Goal: Task Accomplishment & Management: Use online tool/utility

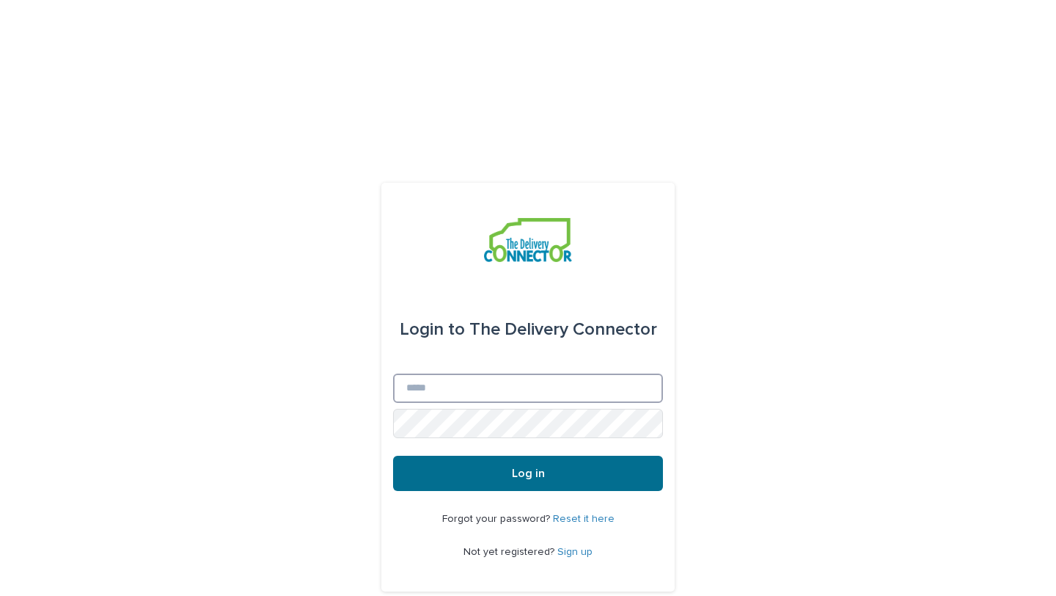
type input "**********"
click at [613, 456] on button "Log in" at bounding box center [528, 473] width 270 height 35
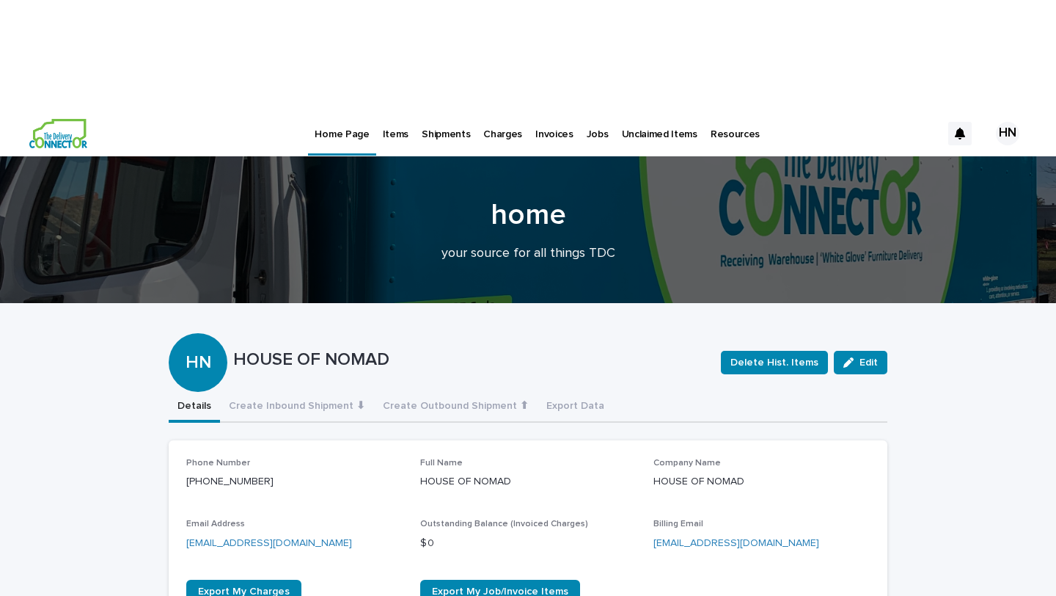
click at [453, 110] on p "Shipments" at bounding box center [446, 125] width 48 height 31
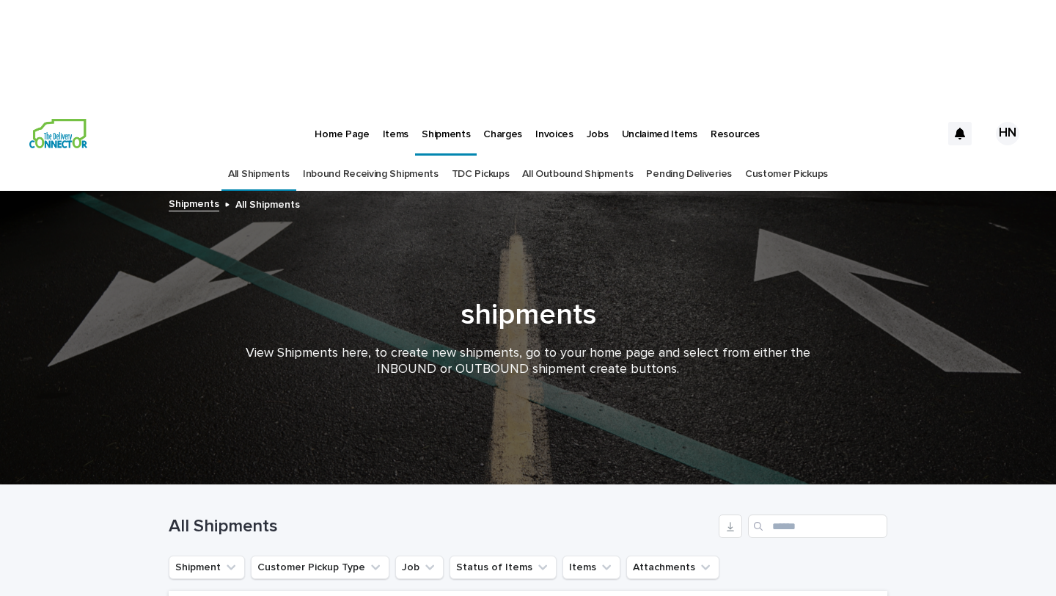
click at [391, 110] on p "Items" at bounding box center [396, 125] width 26 height 31
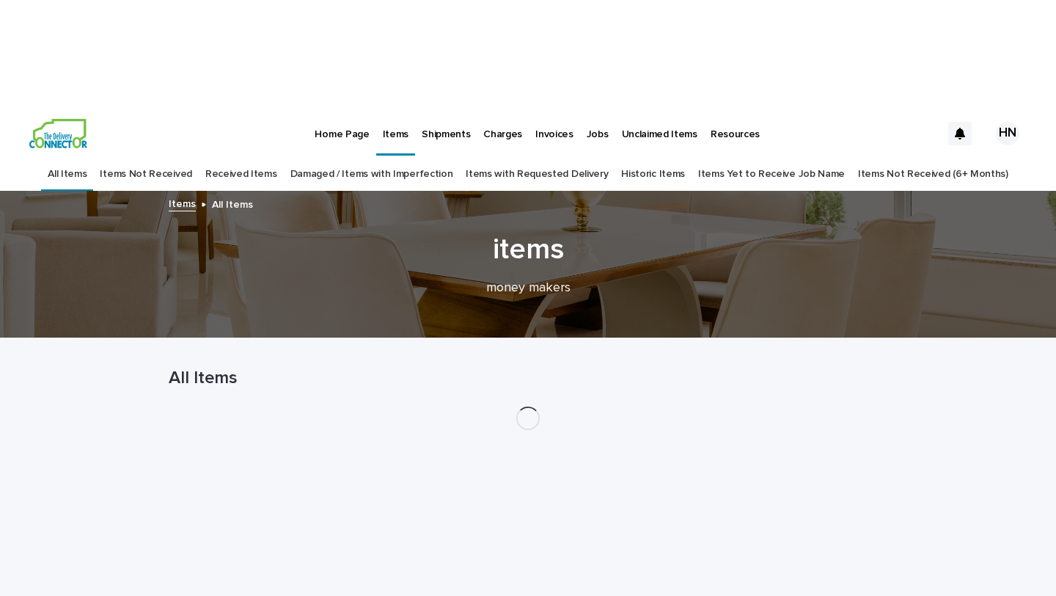
click at [273, 157] on link "Received Items" at bounding box center [241, 174] width 72 height 34
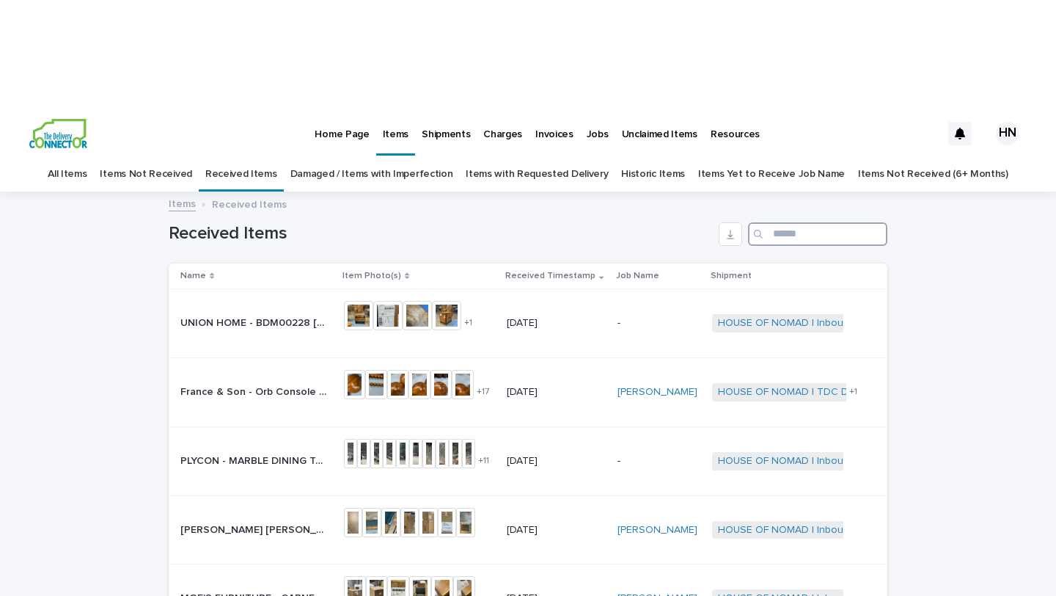
click at [782, 222] on input "Search" at bounding box center [817, 233] width 139 height 23
type input "*****"
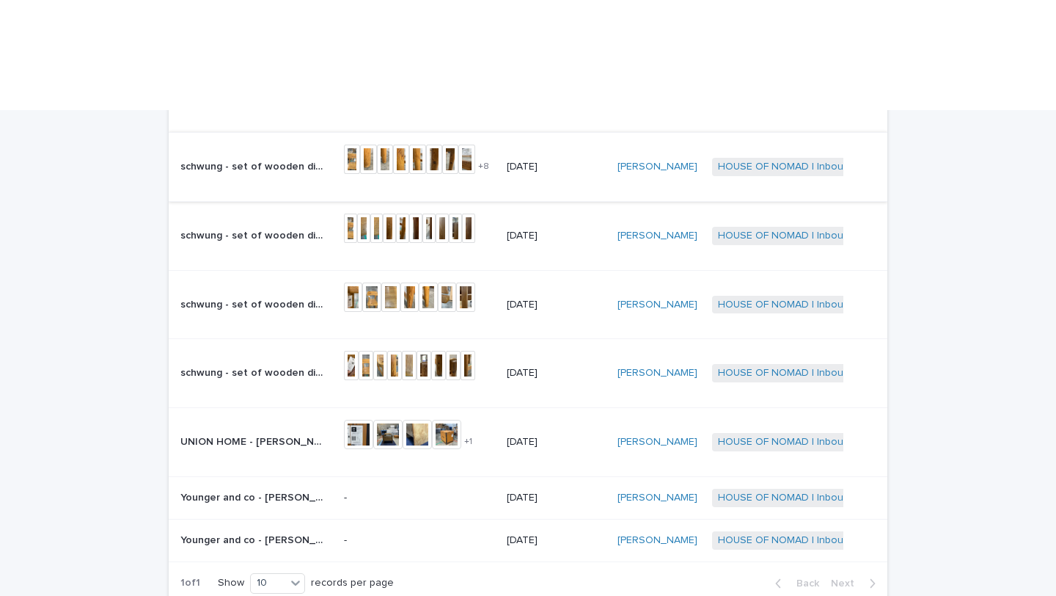
scroll to position [230, 0]
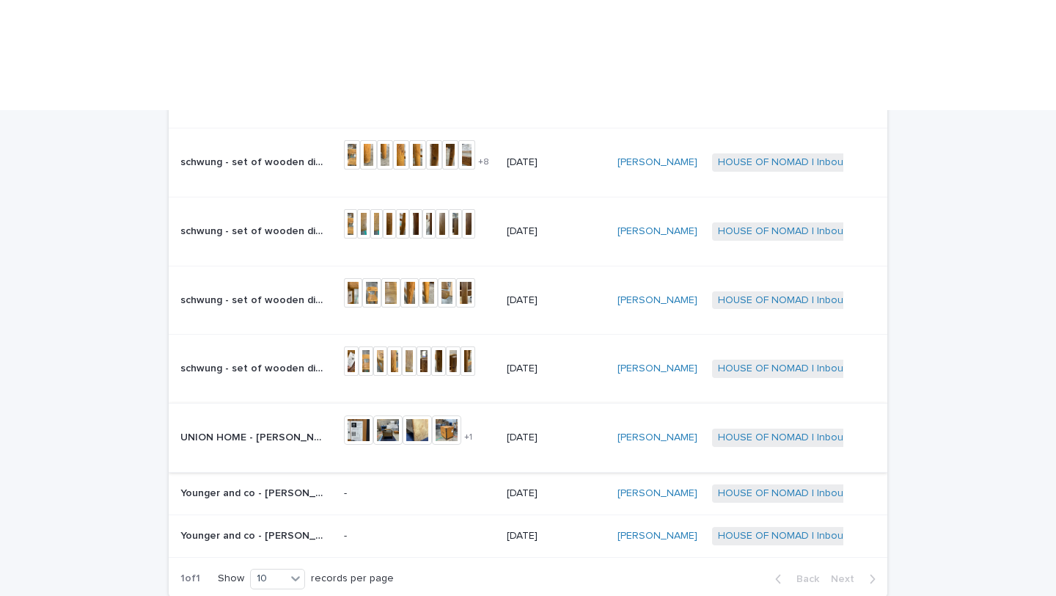
click at [370, 415] on img at bounding box center [358, 429] width 29 height 29
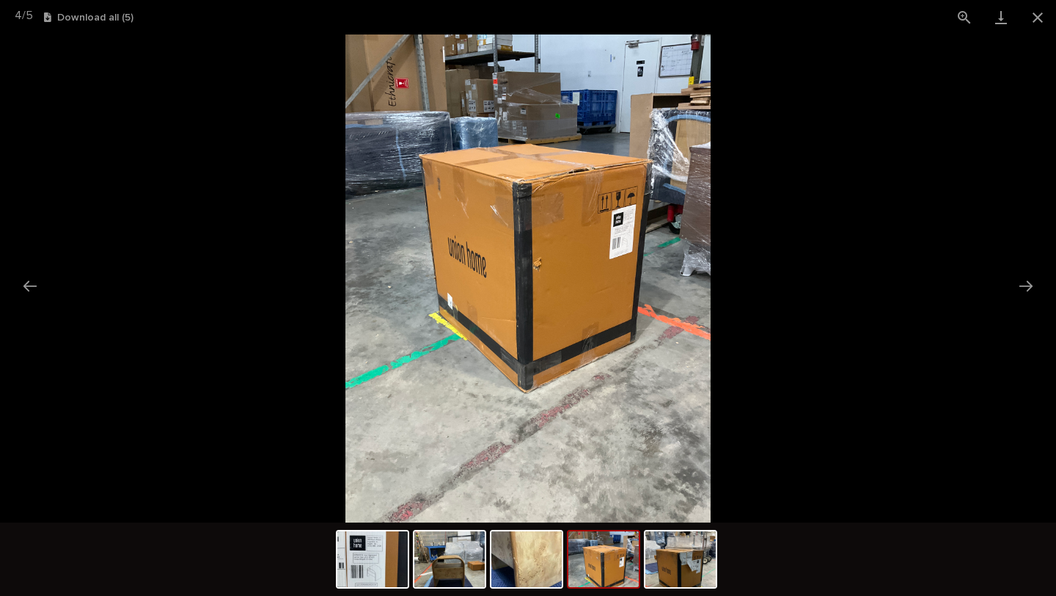
click at [924, 213] on picture at bounding box center [528, 278] width 1056 height 488
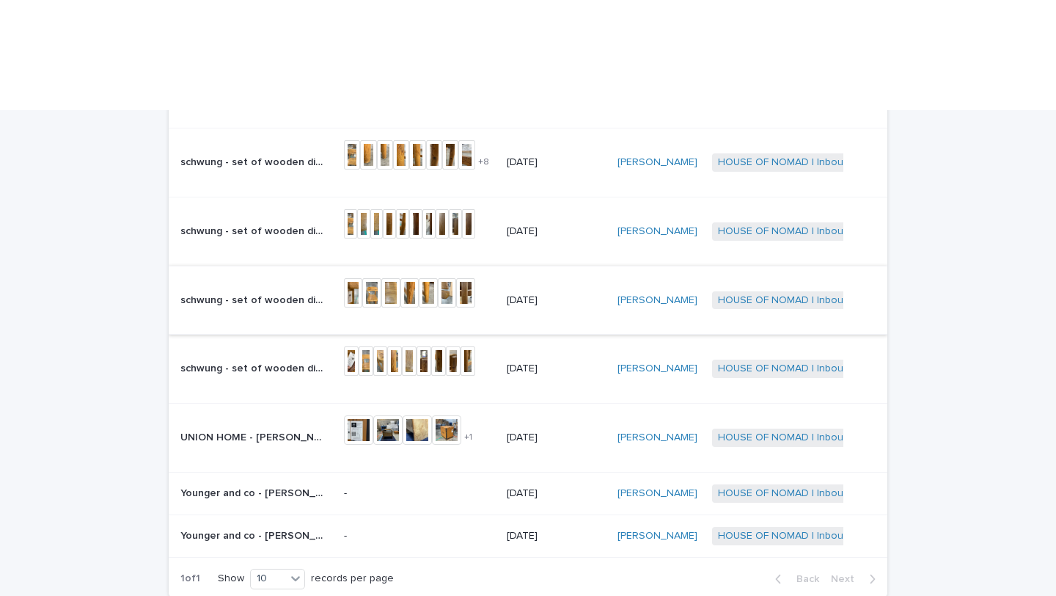
scroll to position [0, 0]
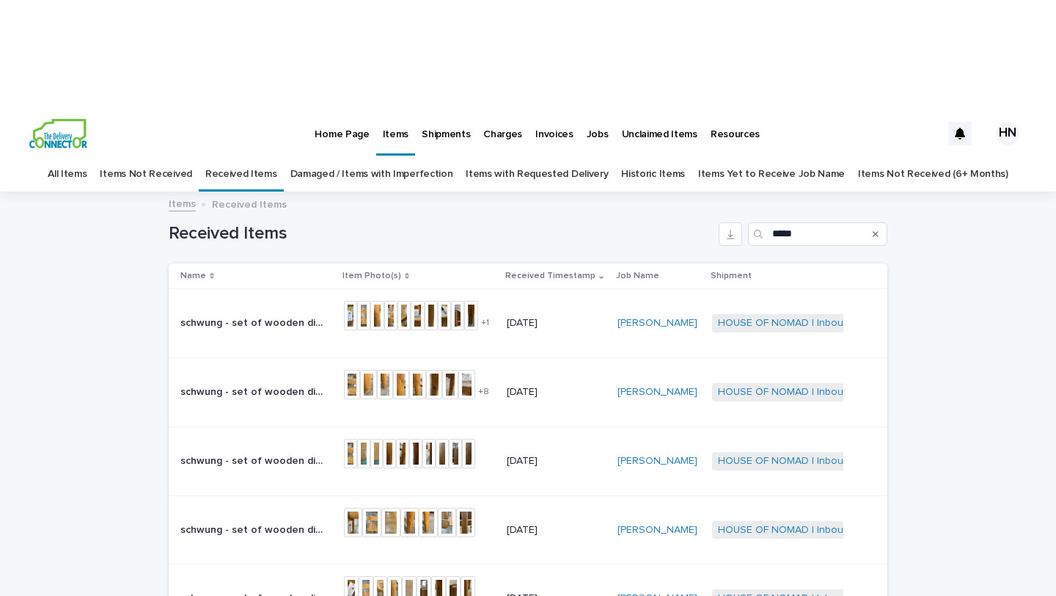
click at [338, 110] on p "Home Page" at bounding box center [342, 125] width 54 height 31
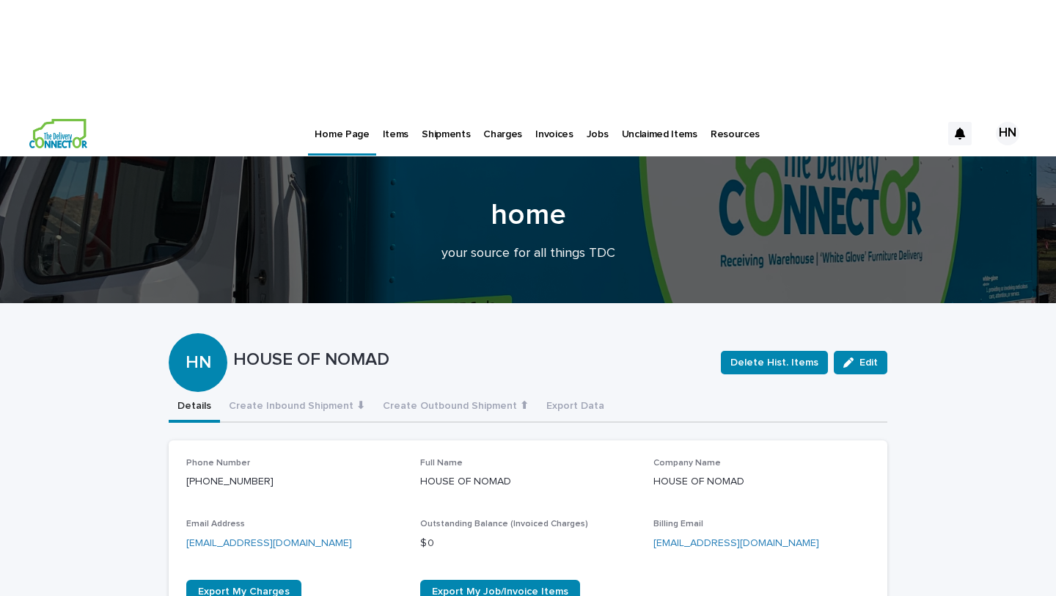
click at [394, 110] on p "Items" at bounding box center [396, 125] width 26 height 31
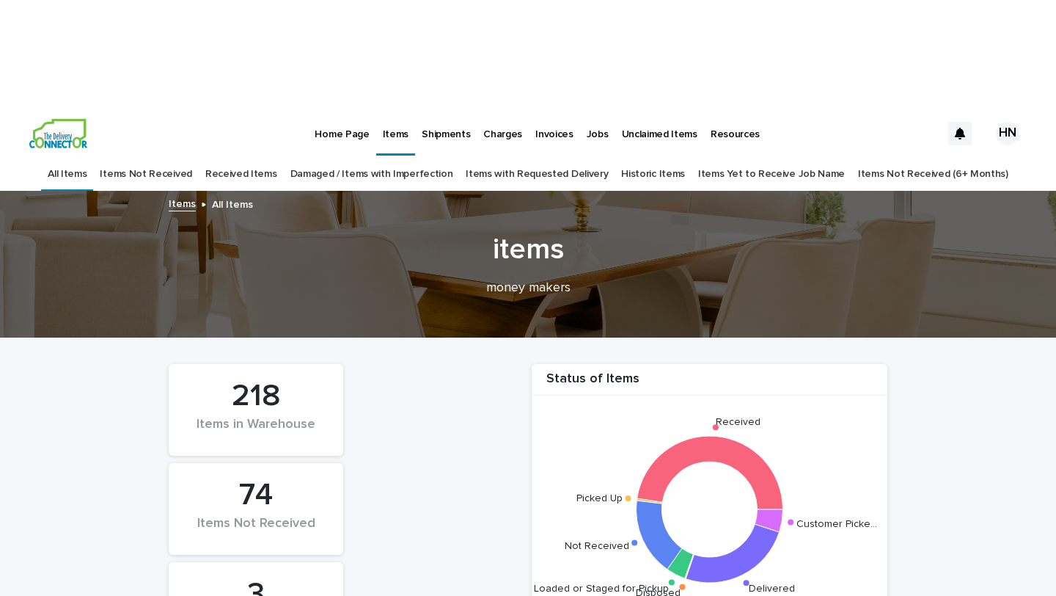
click at [361, 157] on link "Damaged / Items with Imperfection" at bounding box center [371, 174] width 163 height 34
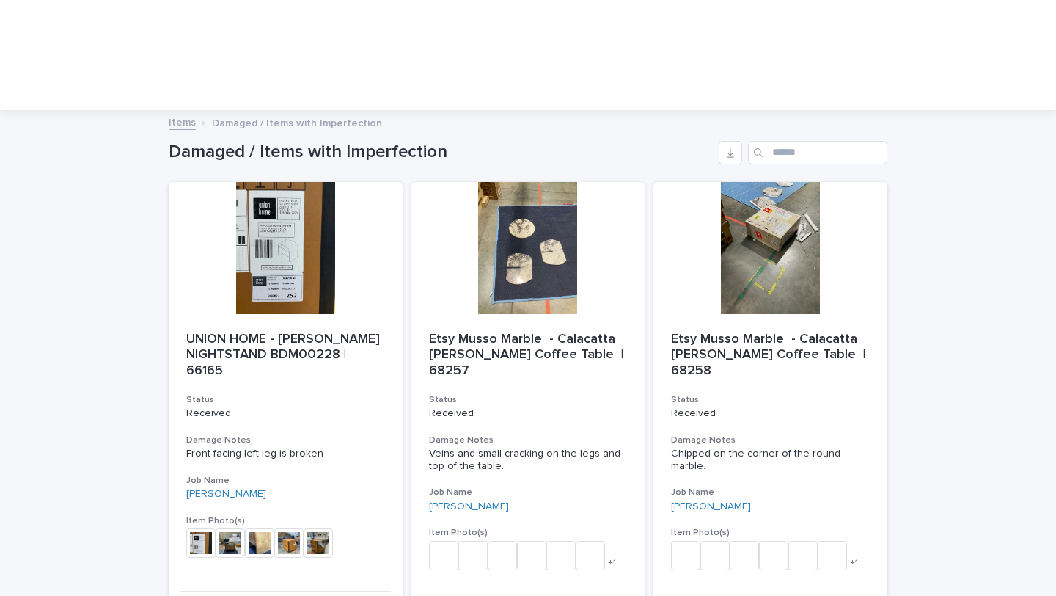
scroll to position [85, 0]
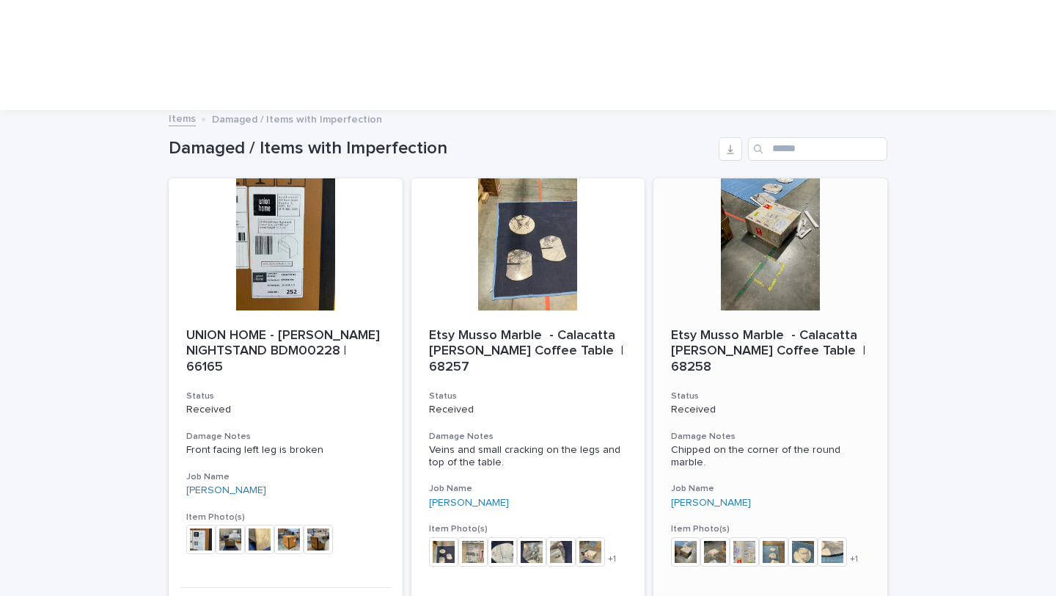
click at [687, 537] on img at bounding box center [685, 551] width 29 height 29
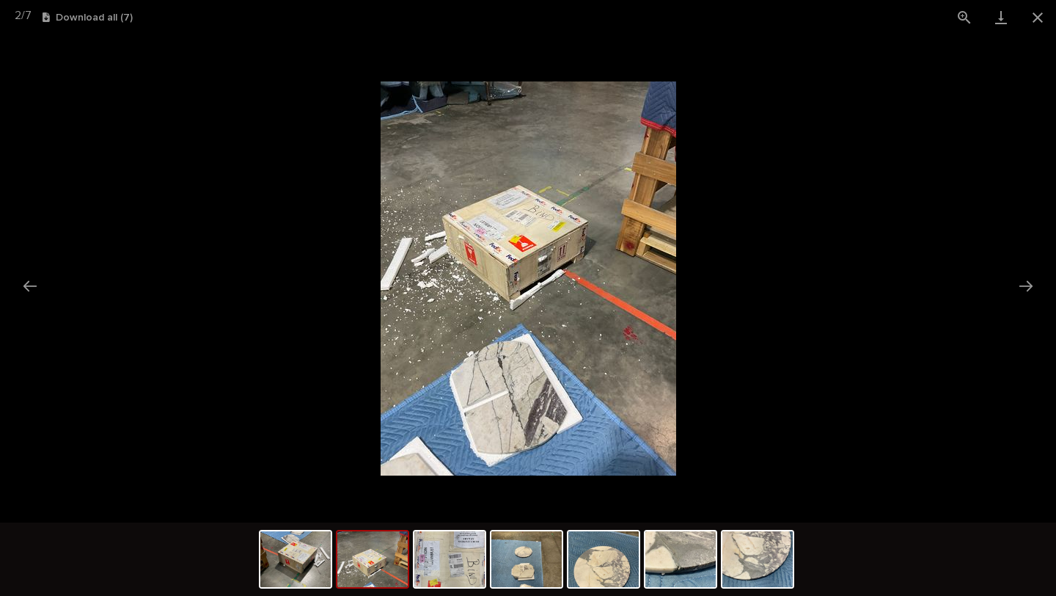
click at [768, 365] on picture at bounding box center [528, 278] width 1056 height 488
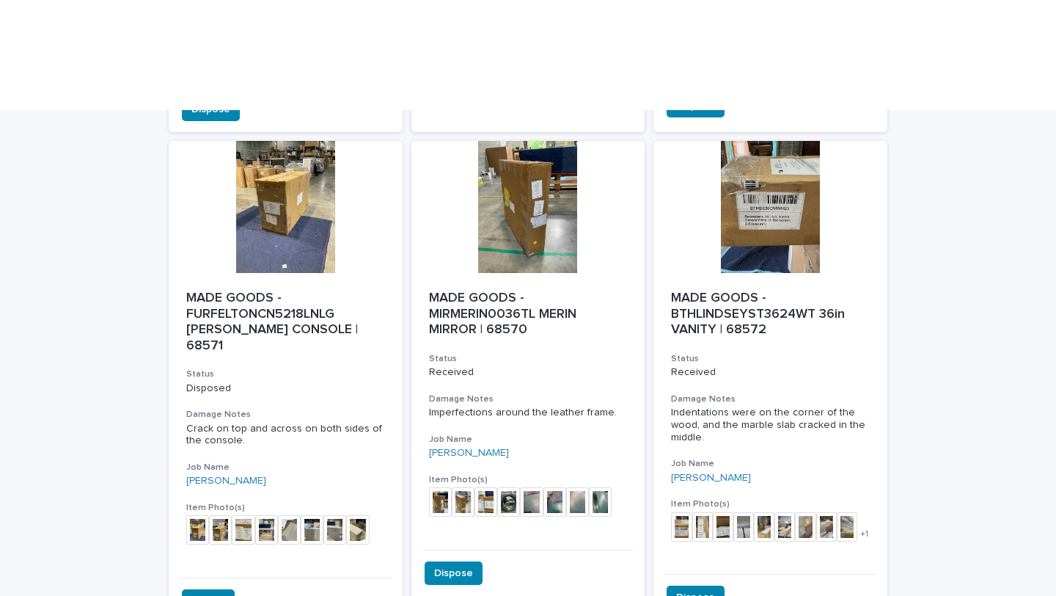
scroll to position [1075, 0]
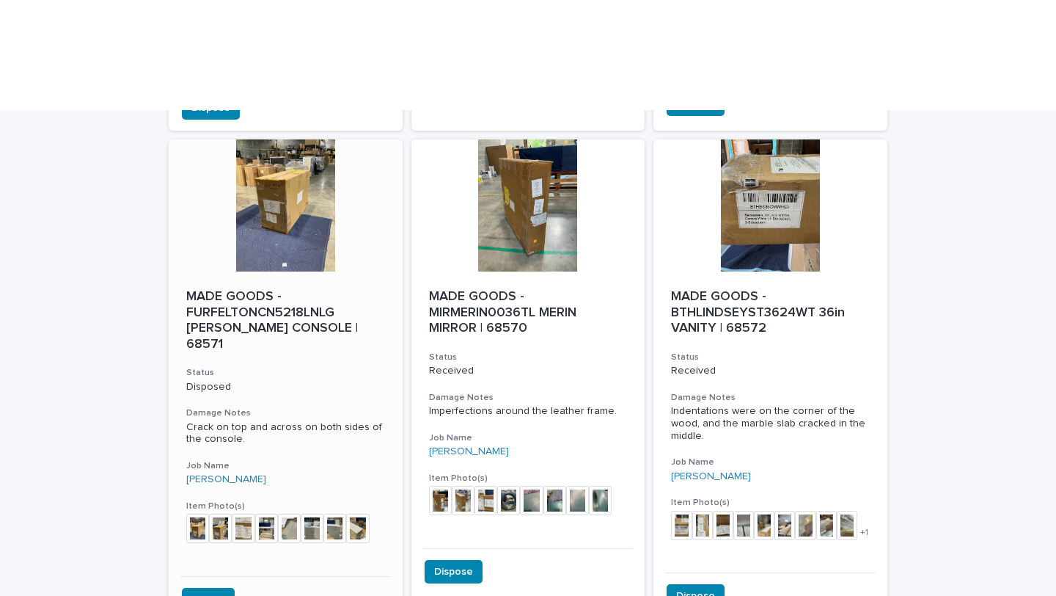
click at [196, 513] on img at bounding box center [197, 527] width 23 height 29
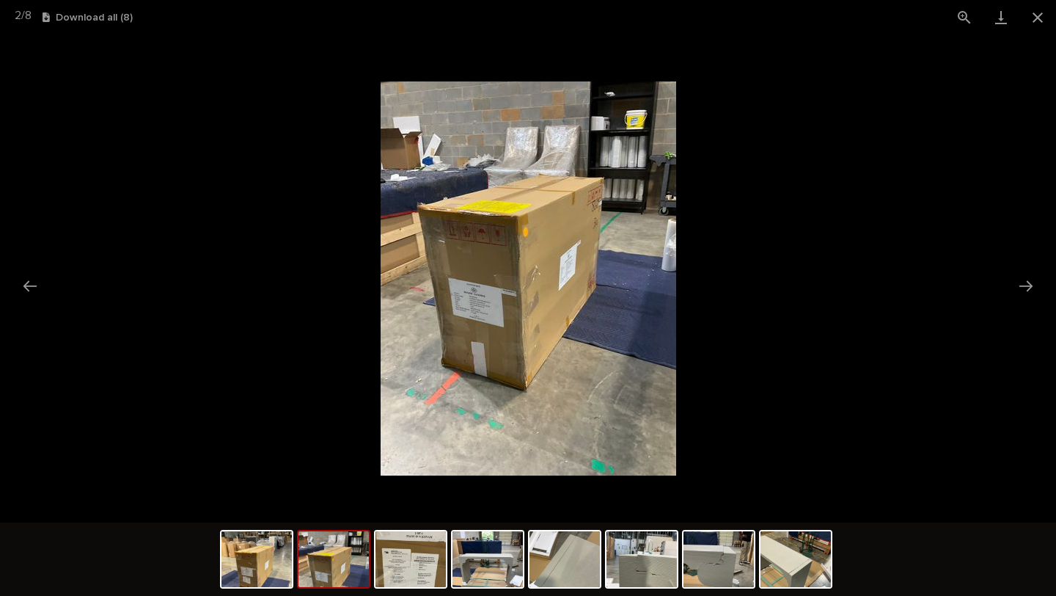
click at [907, 211] on picture at bounding box center [528, 278] width 1056 height 488
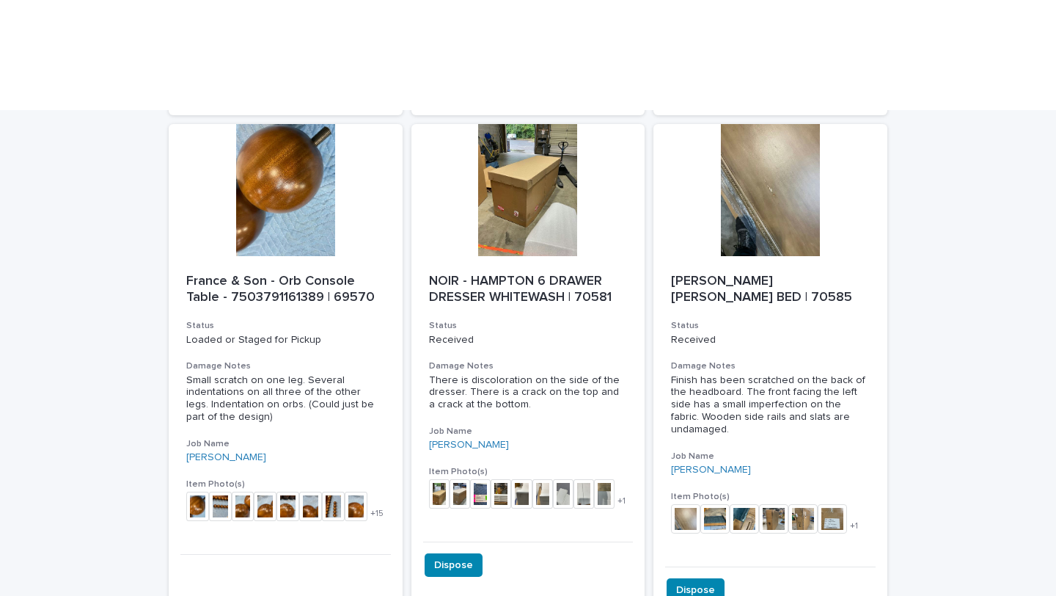
scroll to position [1571, 0]
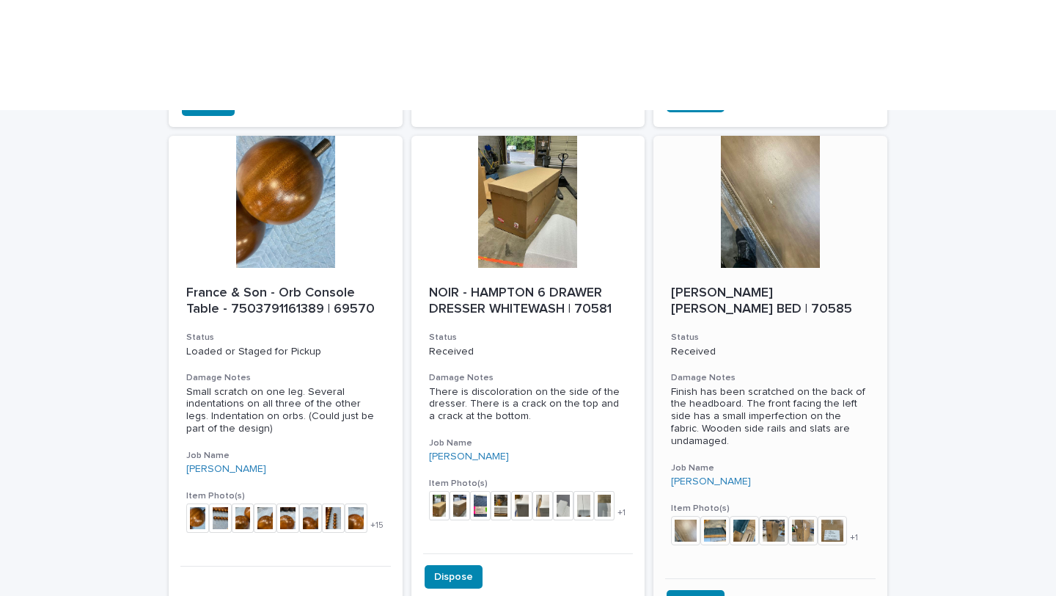
click at [687, 516] on img at bounding box center [685, 530] width 29 height 29
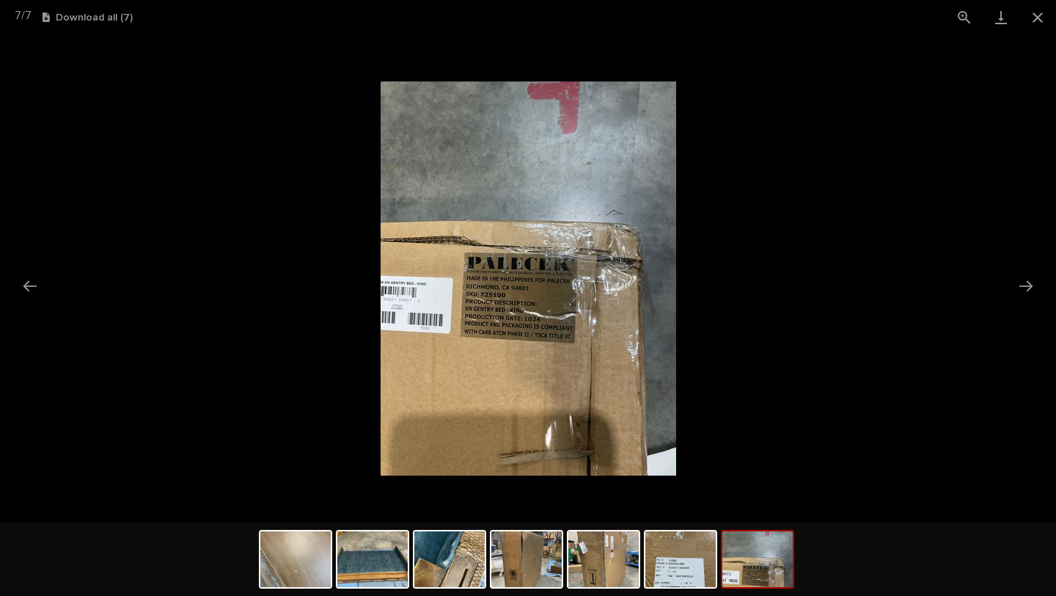
click at [970, 251] on picture at bounding box center [528, 278] width 1056 height 488
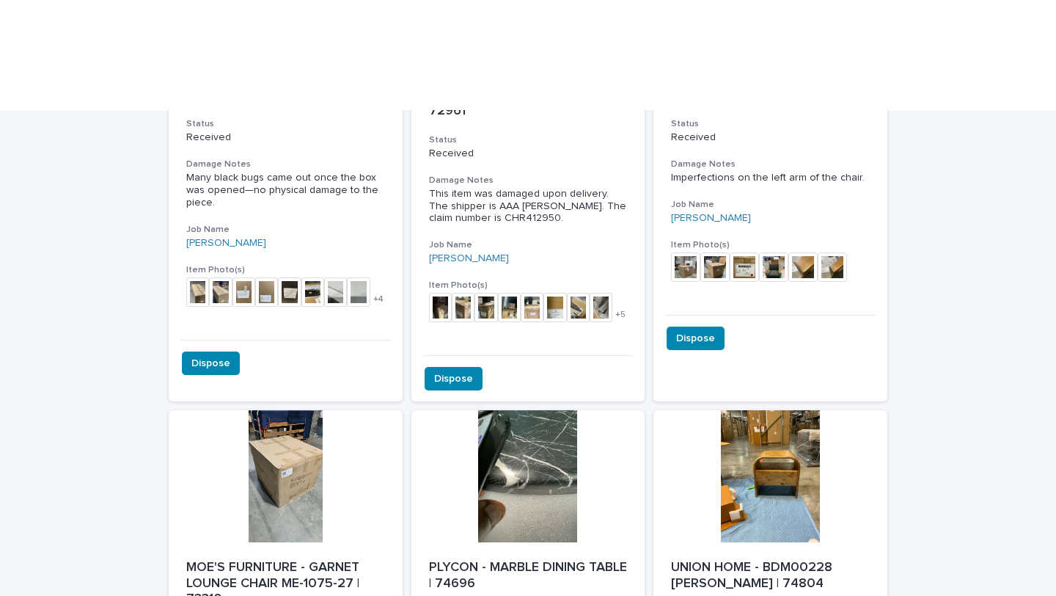
scroll to position [3501, 0]
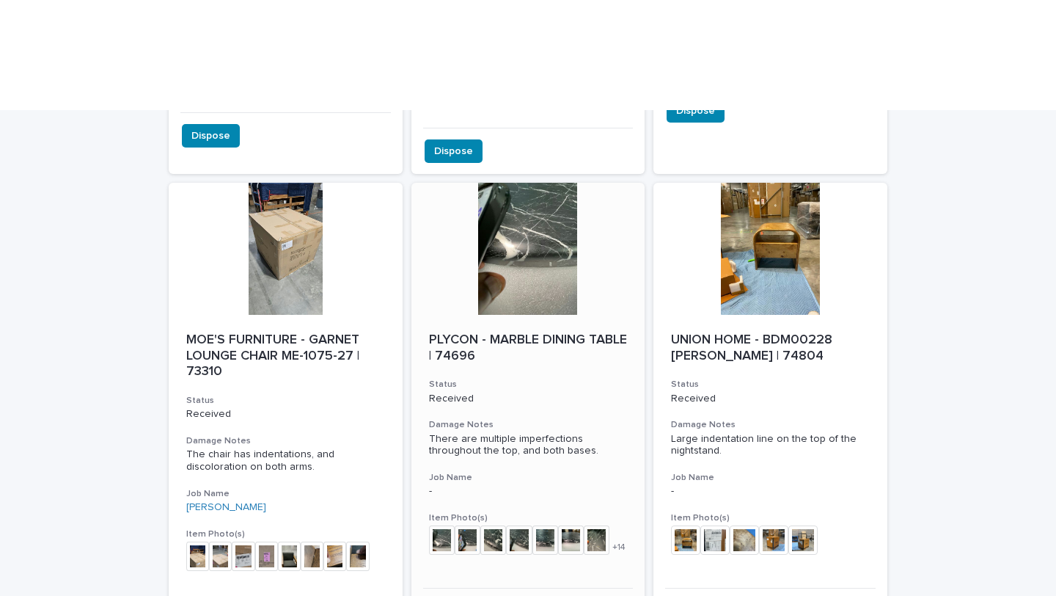
click at [437, 525] on img at bounding box center [442, 539] width 26 height 29
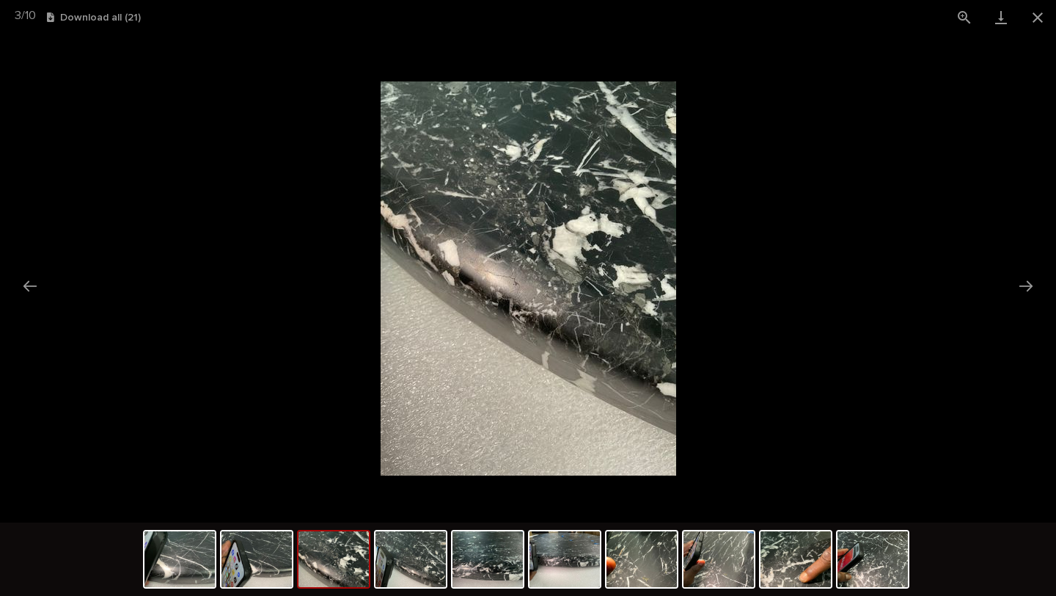
click at [600, 290] on img at bounding box center [529, 278] width 296 height 394
click at [770, 245] on picture at bounding box center [528, 278] width 1056 height 488
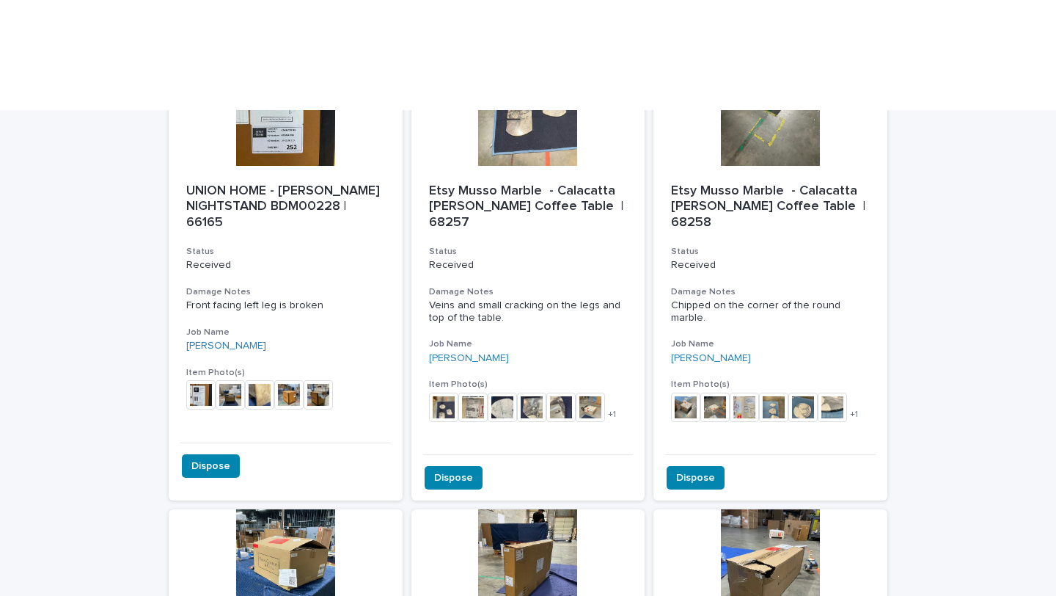
scroll to position [0, 0]
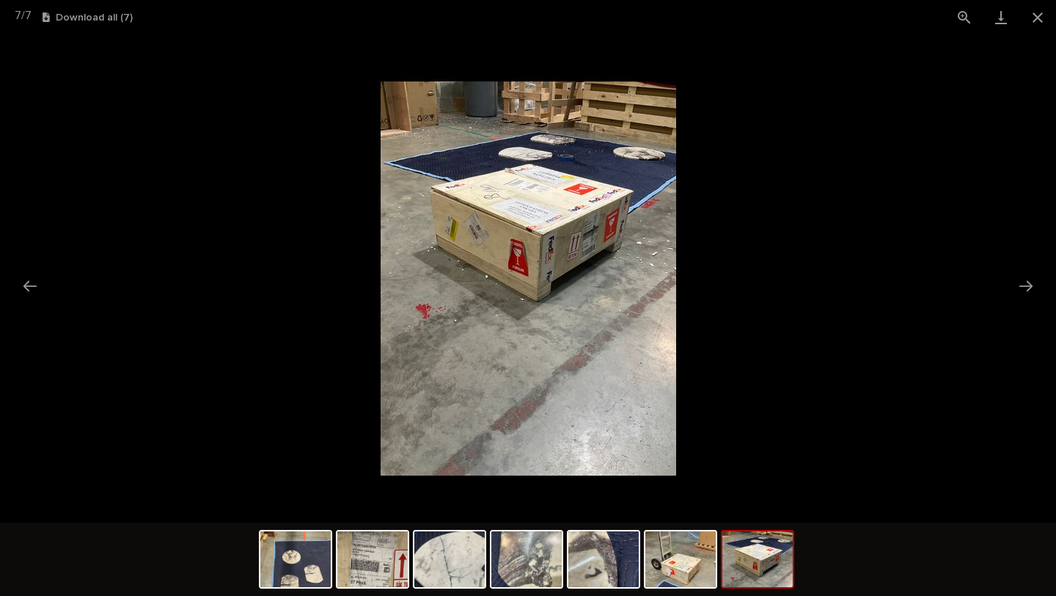
click at [901, 275] on picture at bounding box center [528, 278] width 1056 height 488
click at [1040, 16] on button "Close gallery" at bounding box center [1038, 17] width 37 height 34
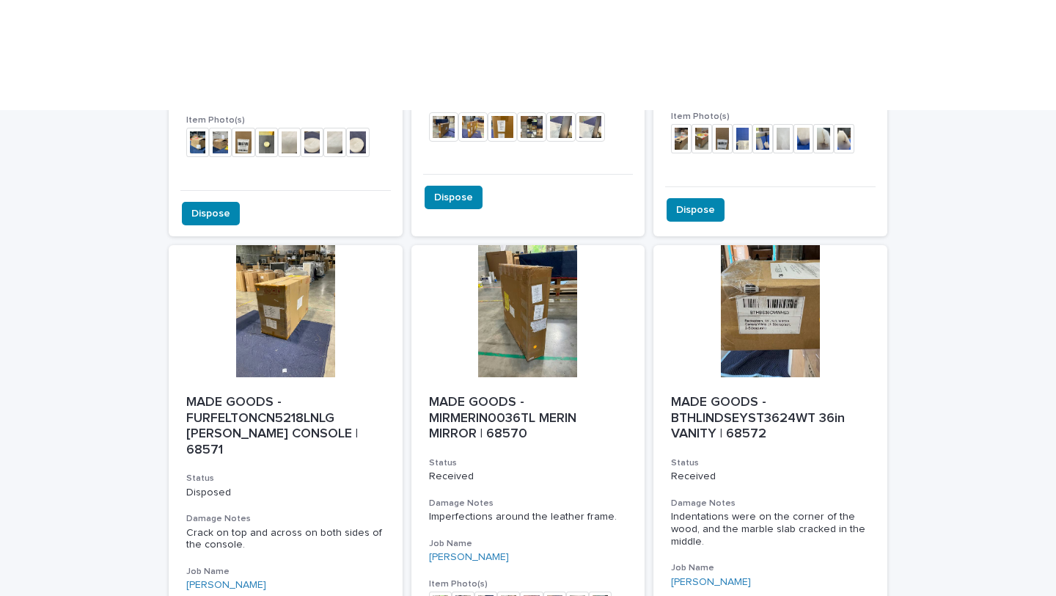
scroll to position [973, 0]
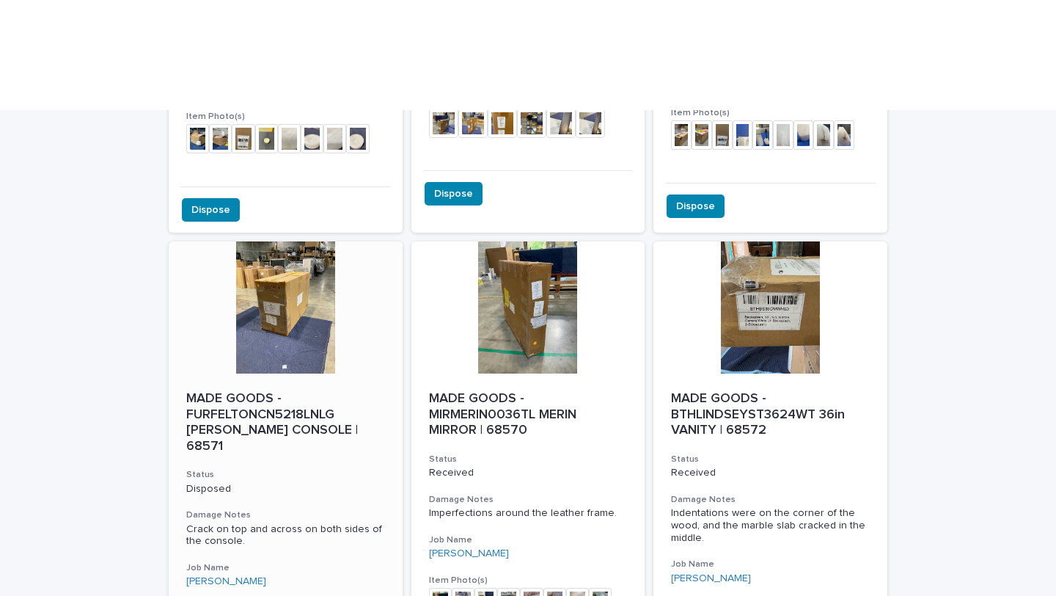
click at [267, 241] on div at bounding box center [286, 307] width 234 height 132
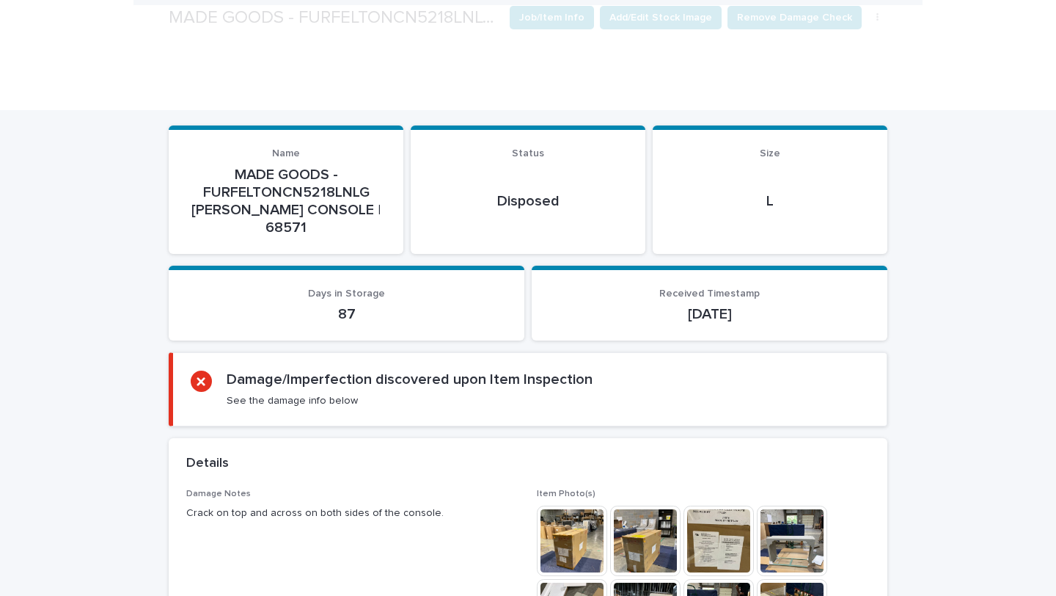
scroll to position [266, 0]
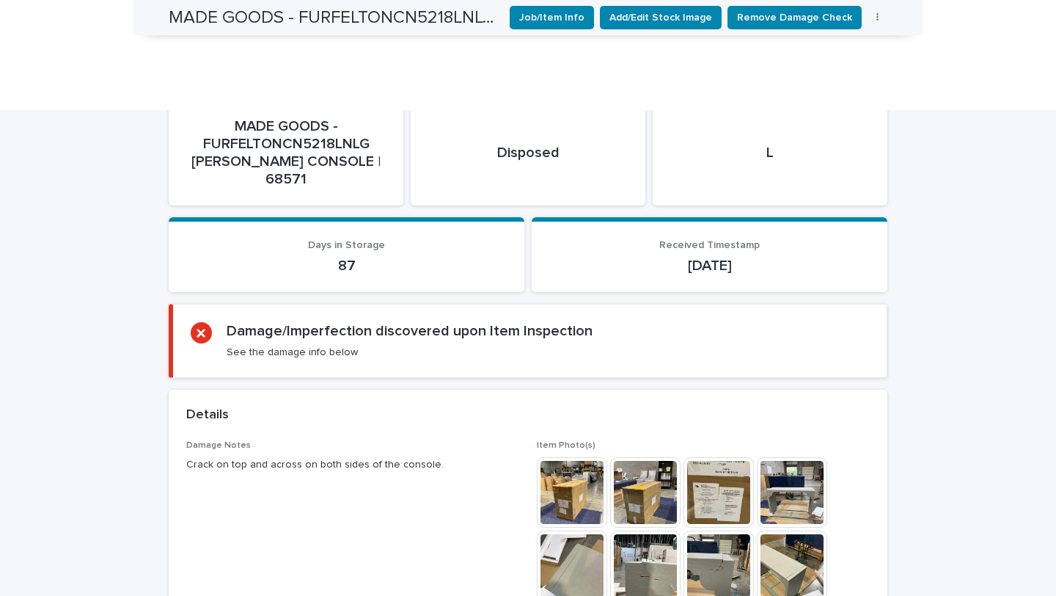
click at [790, 457] on img at bounding box center [792, 492] width 70 height 70
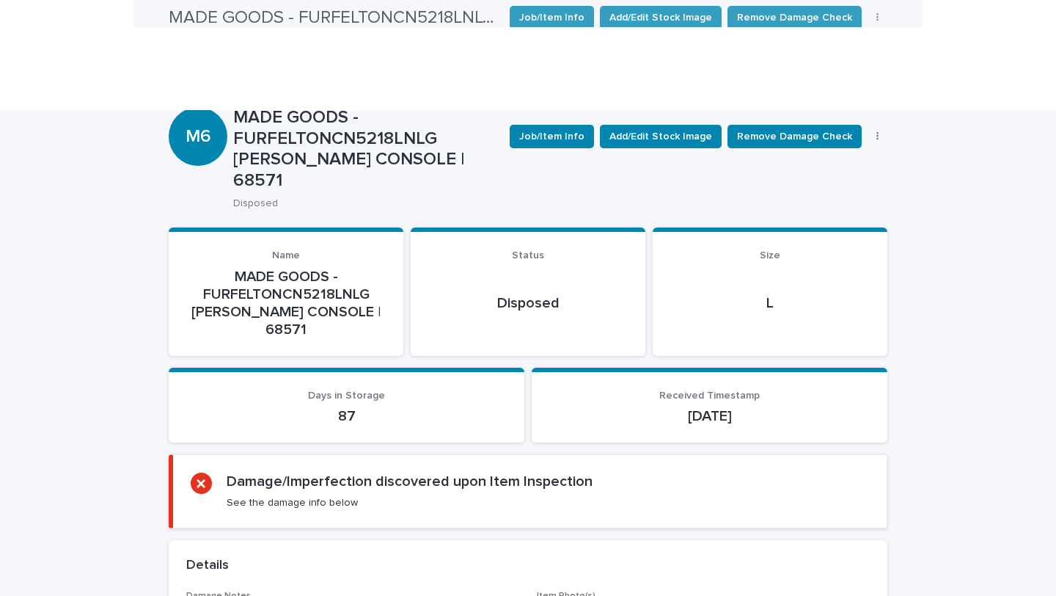
scroll to position [0, 0]
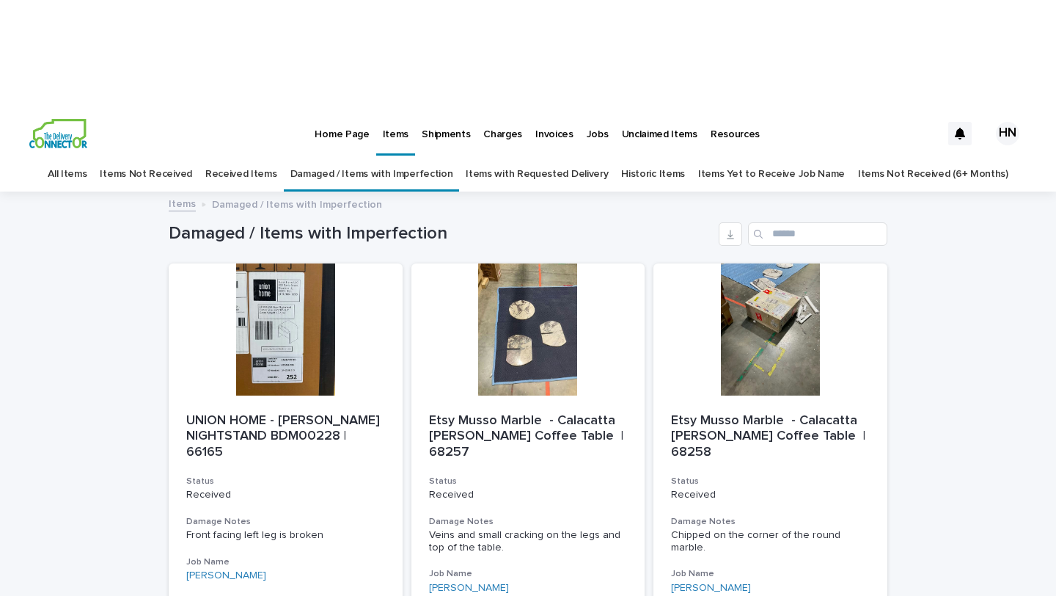
scroll to position [47, 0]
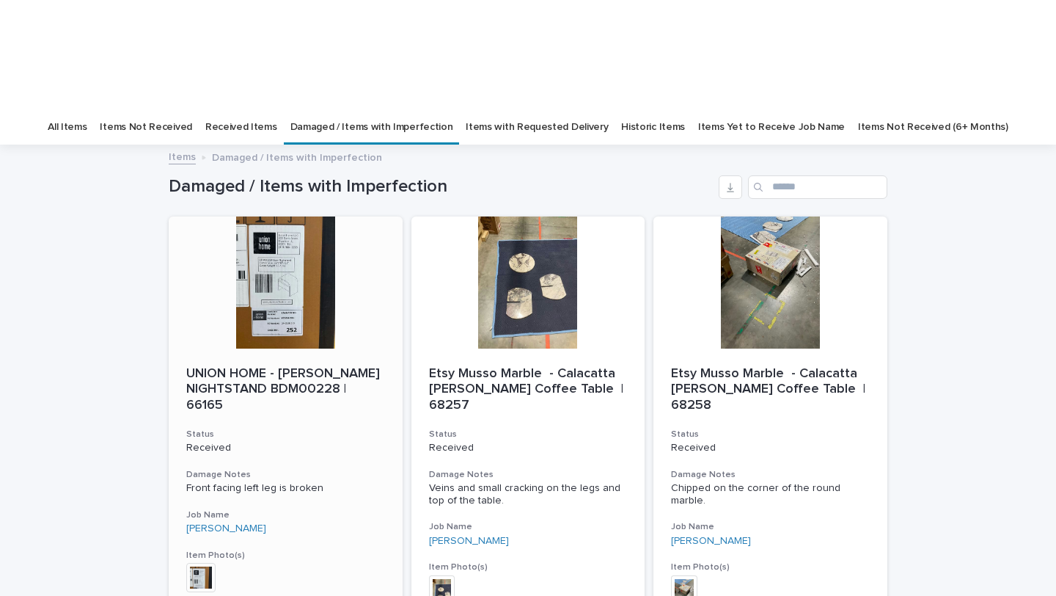
click at [279, 216] on div at bounding box center [286, 282] width 234 height 132
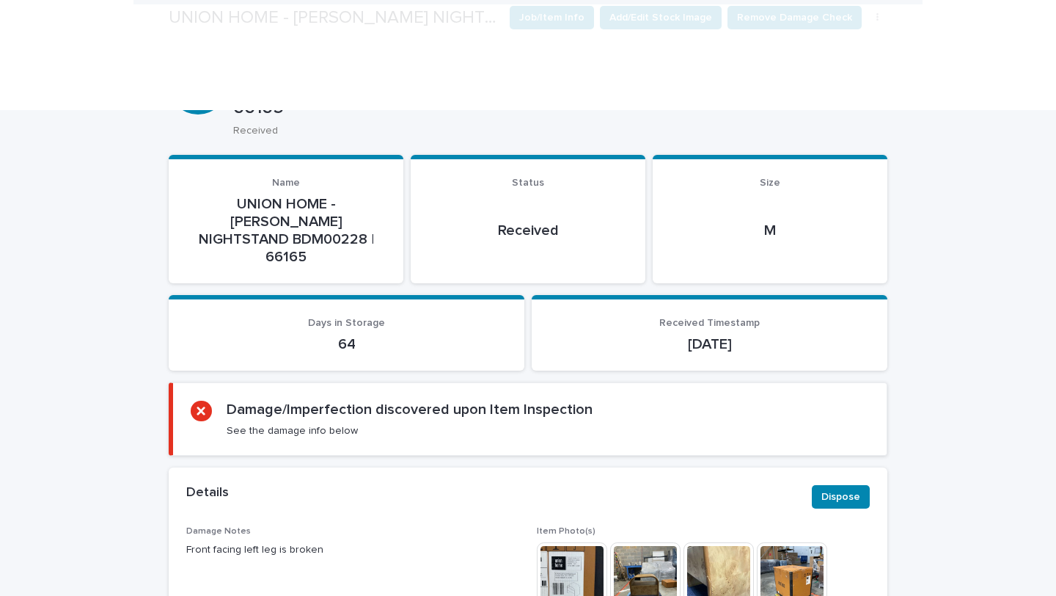
scroll to position [443, 0]
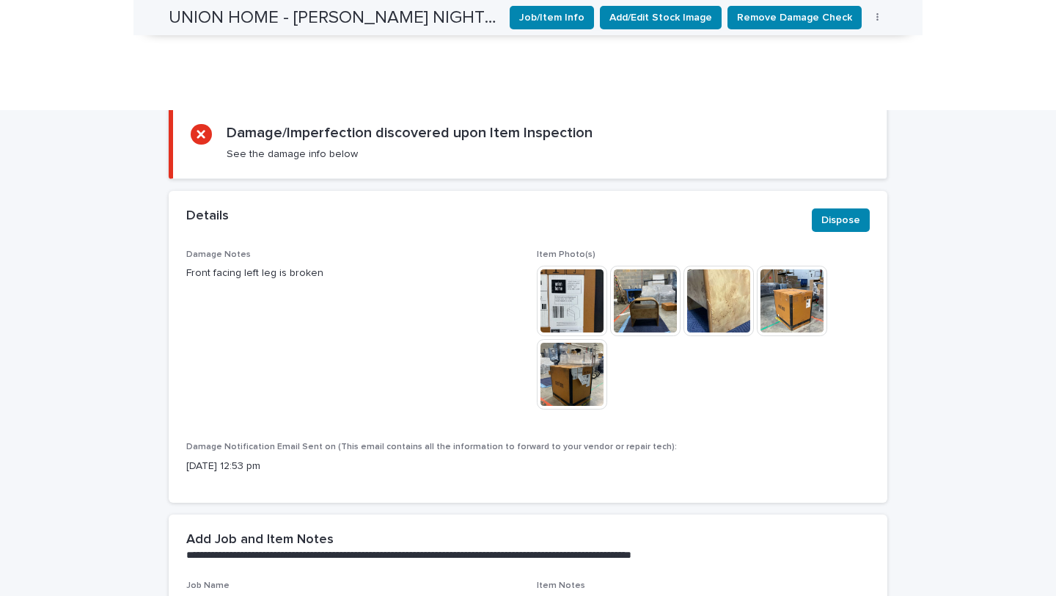
click at [715, 266] on img at bounding box center [719, 301] width 70 height 70
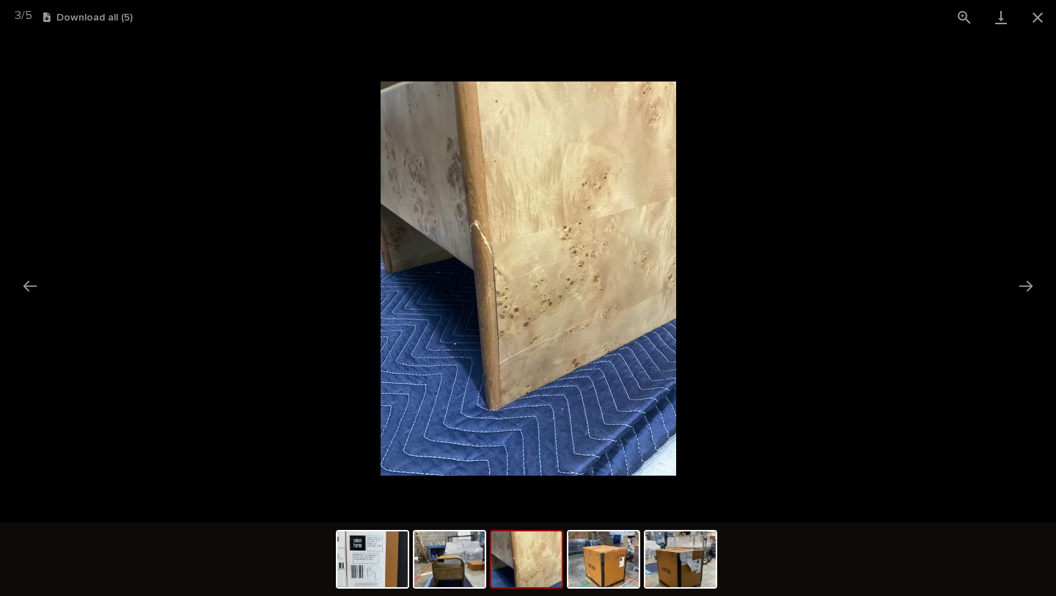
click at [848, 79] on picture at bounding box center [528, 278] width 1056 height 488
click at [1037, 21] on button "Close gallery" at bounding box center [1038, 17] width 37 height 34
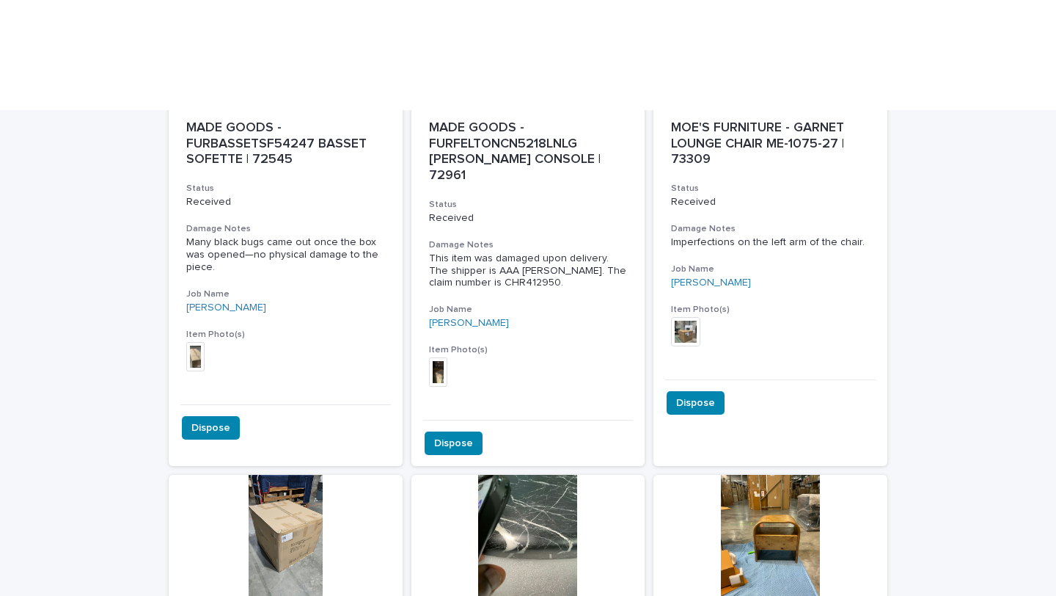
scroll to position [3524, 0]
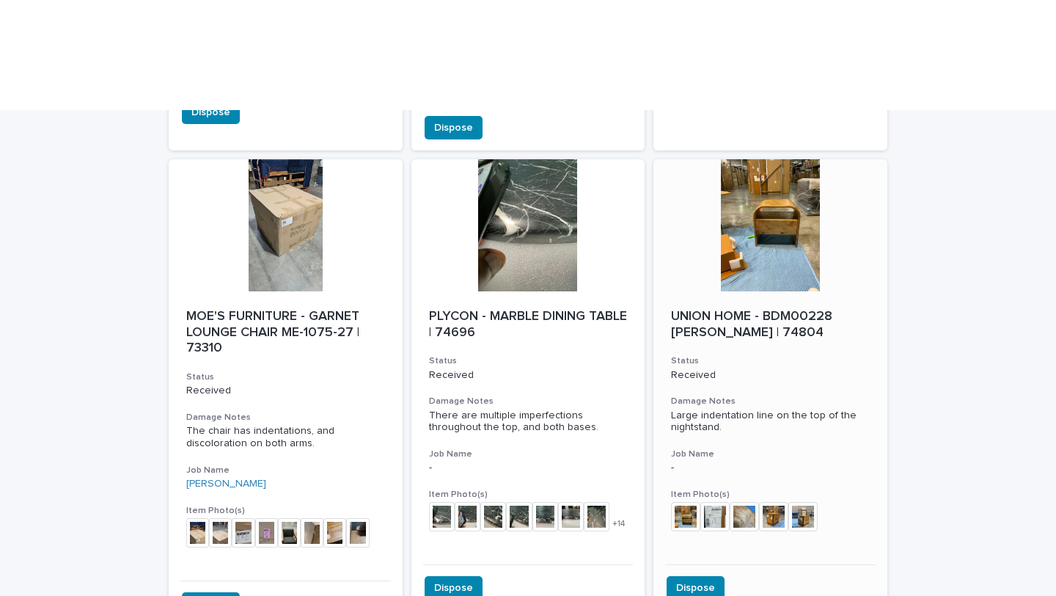
click at [687, 502] on img at bounding box center [685, 516] width 29 height 29
click at [748, 502] on img at bounding box center [744, 516] width 29 height 29
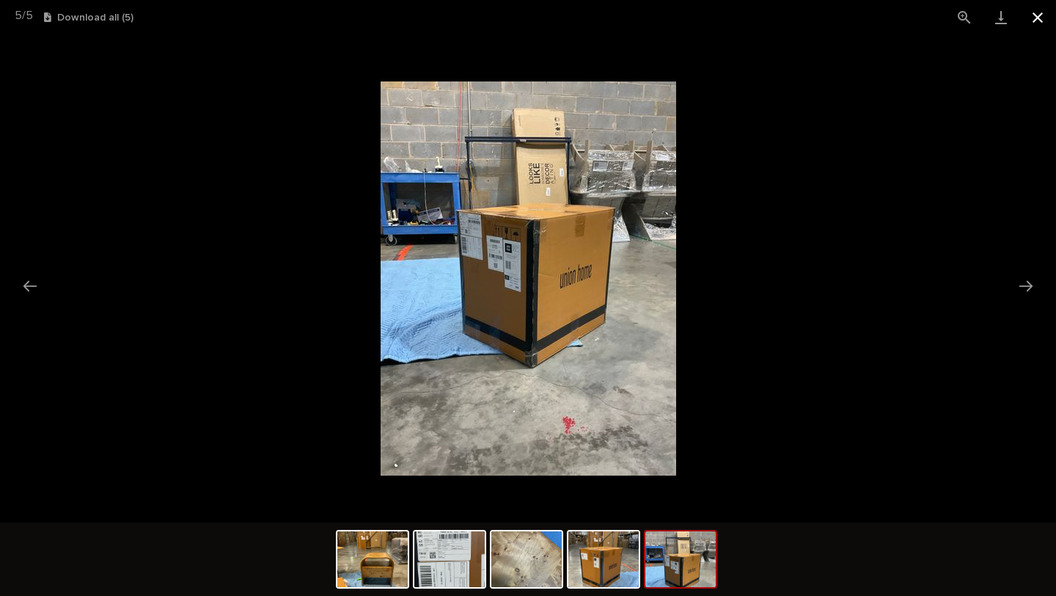
click at [1038, 17] on button "Close gallery" at bounding box center [1038, 17] width 37 height 34
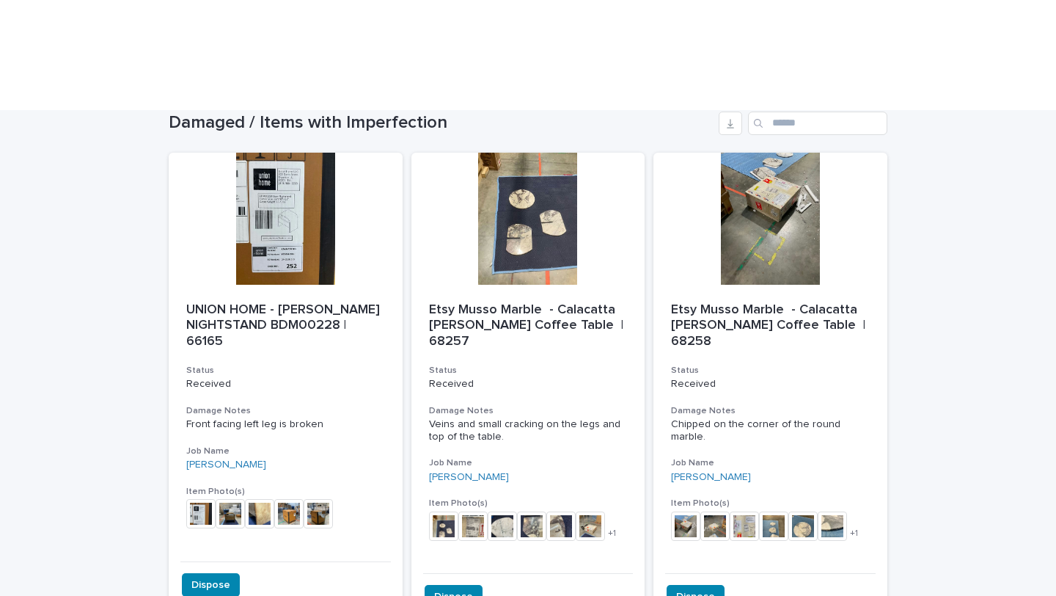
scroll to position [0, 0]
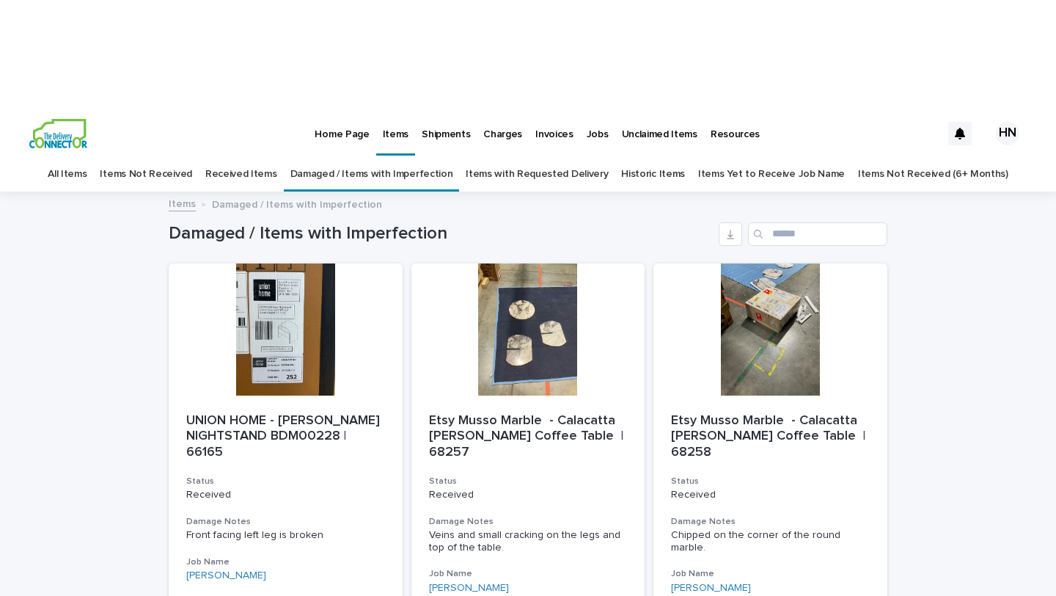
click at [273, 157] on link "Received Items" at bounding box center [241, 174] width 72 height 34
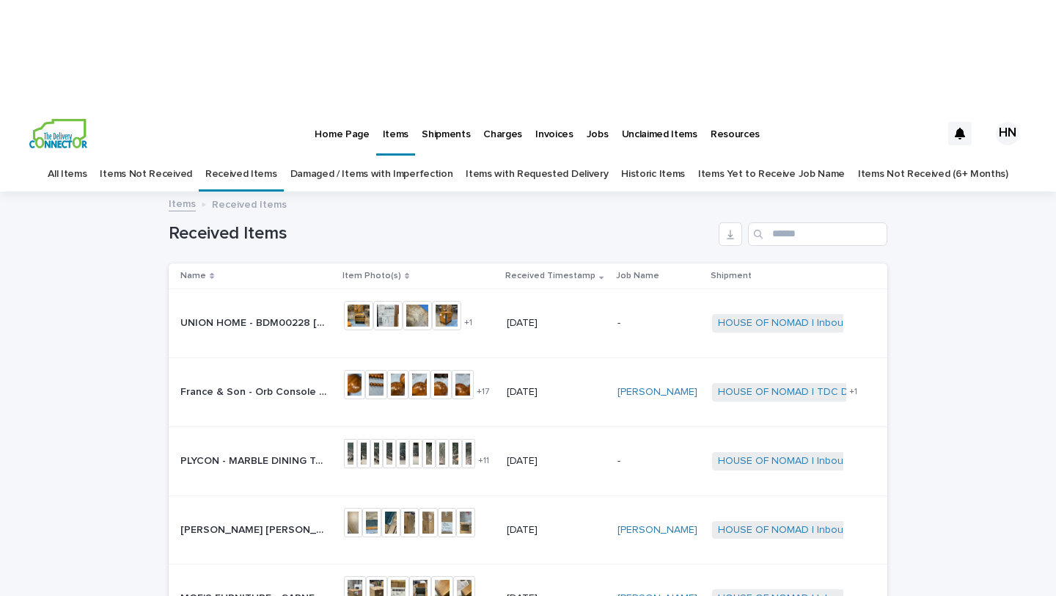
click at [284, 314] on p "UNION HOME - BDM00228 LIAM NIGHTSTAND | 74804" at bounding box center [255, 321] width 150 height 15
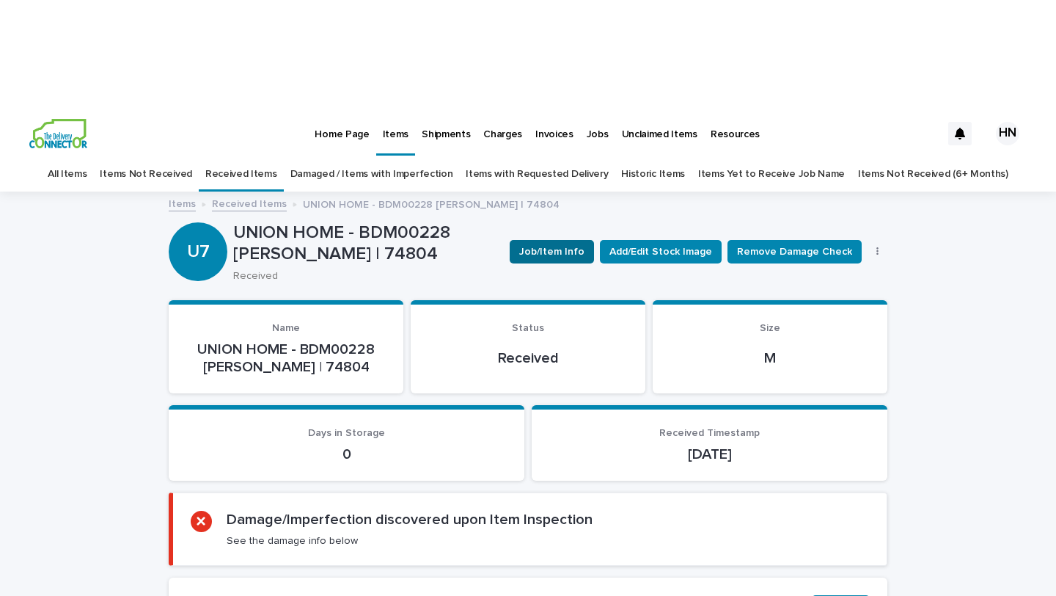
click at [559, 244] on span "Job/Item Info" at bounding box center [551, 251] width 65 height 15
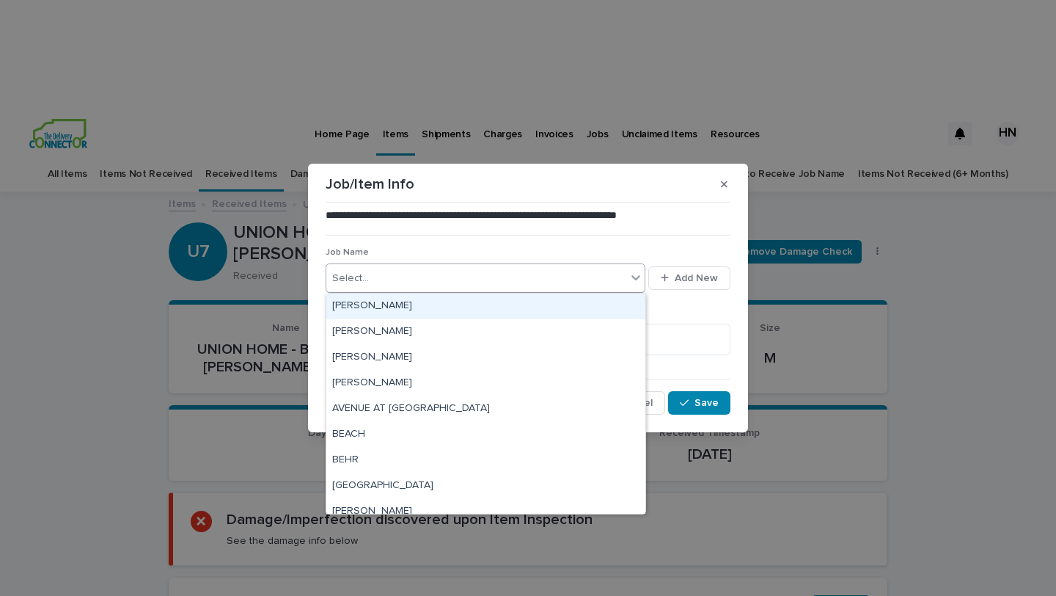
click at [472, 274] on div "Select..." at bounding box center [476, 278] width 300 height 24
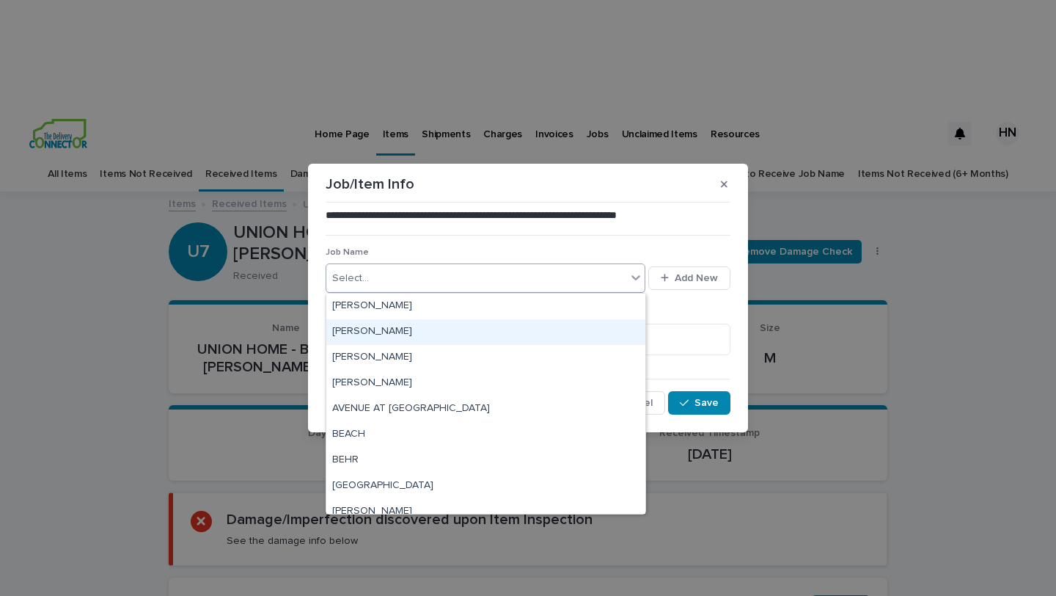
click at [450, 323] on div "AKINS" at bounding box center [485, 332] width 319 height 26
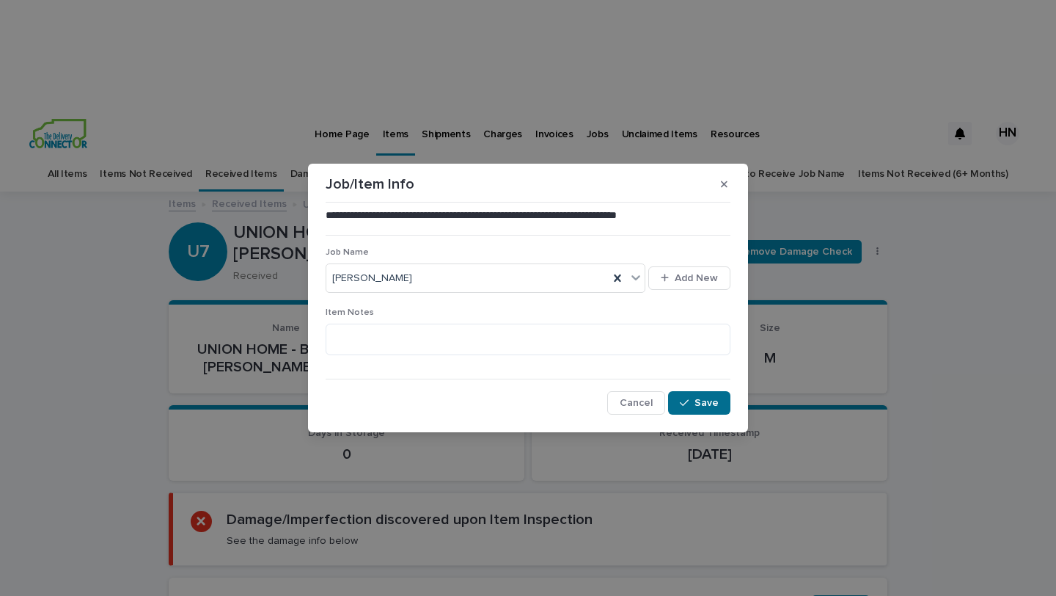
click at [703, 408] on button "Save" at bounding box center [699, 402] width 62 height 23
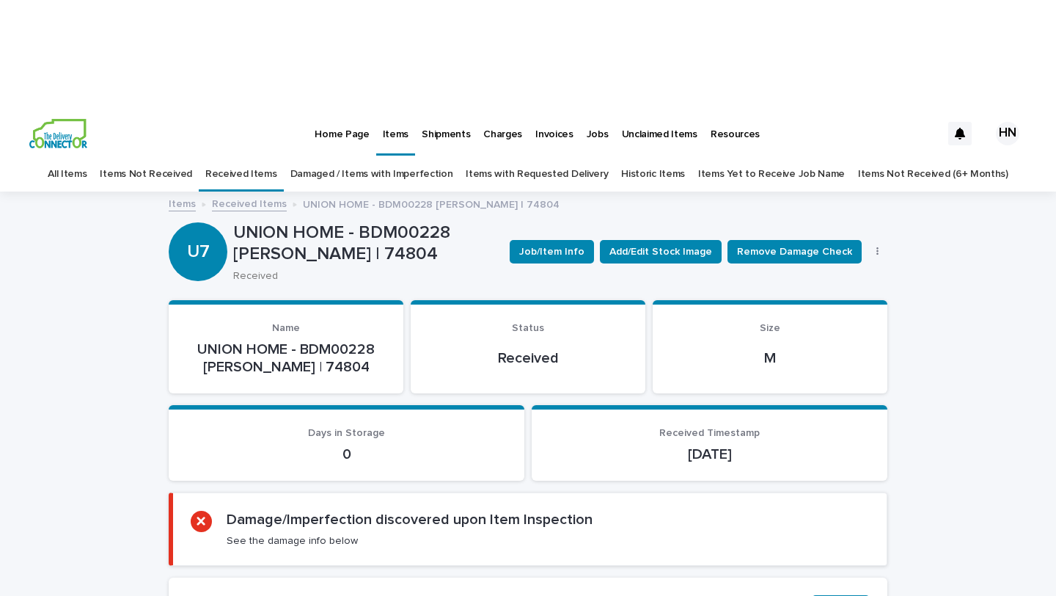
click at [273, 157] on link "Received Items" at bounding box center [241, 174] width 72 height 34
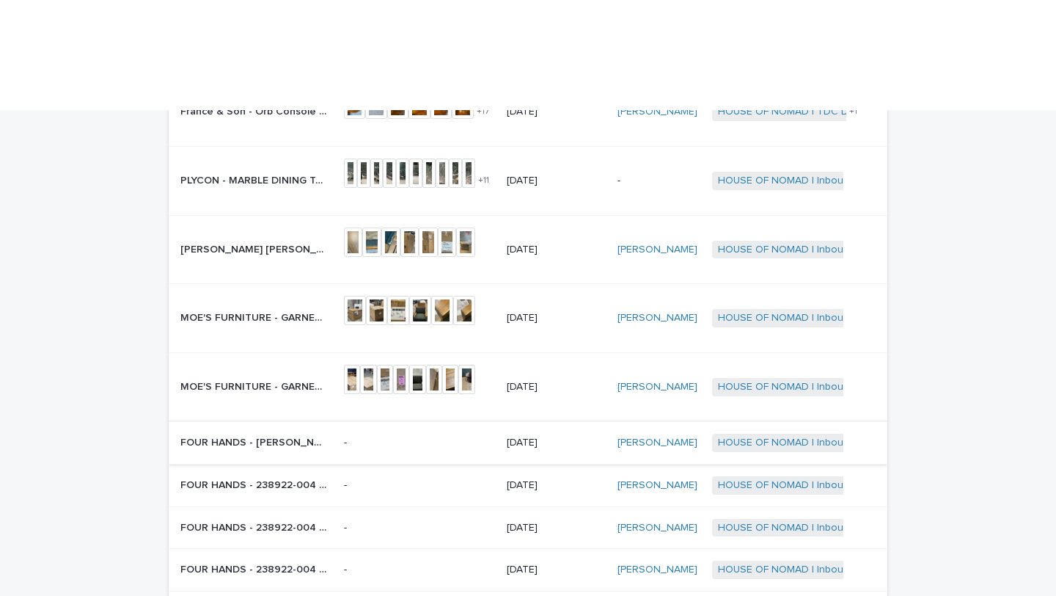
scroll to position [284, 0]
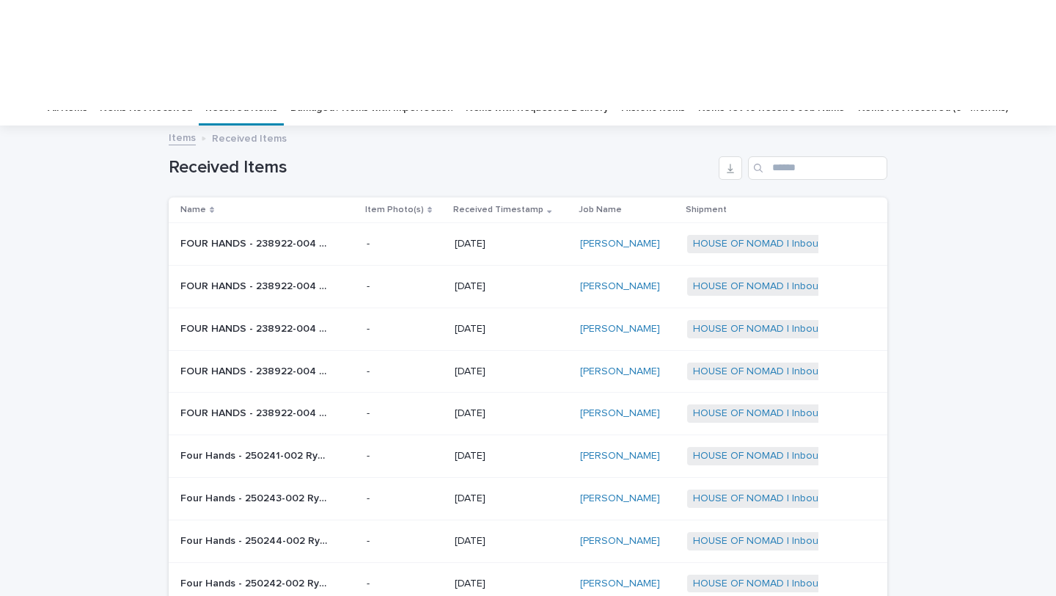
scroll to position [65, 0]
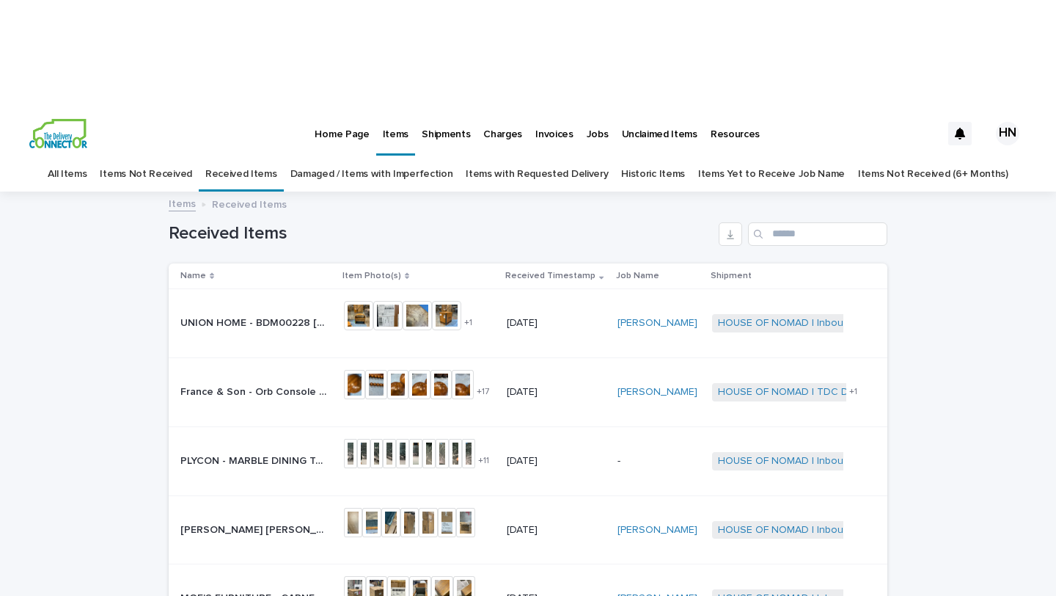
click at [400, 157] on link "Damaged / Items with Imperfection" at bounding box center [371, 174] width 163 height 34
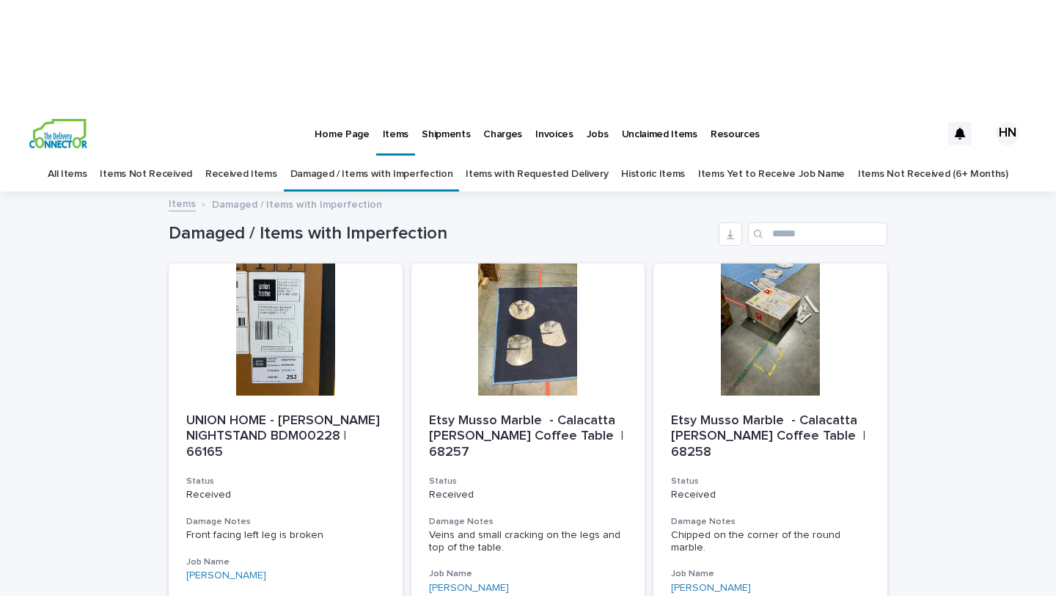
click at [246, 157] on link "Received Items" at bounding box center [241, 174] width 72 height 34
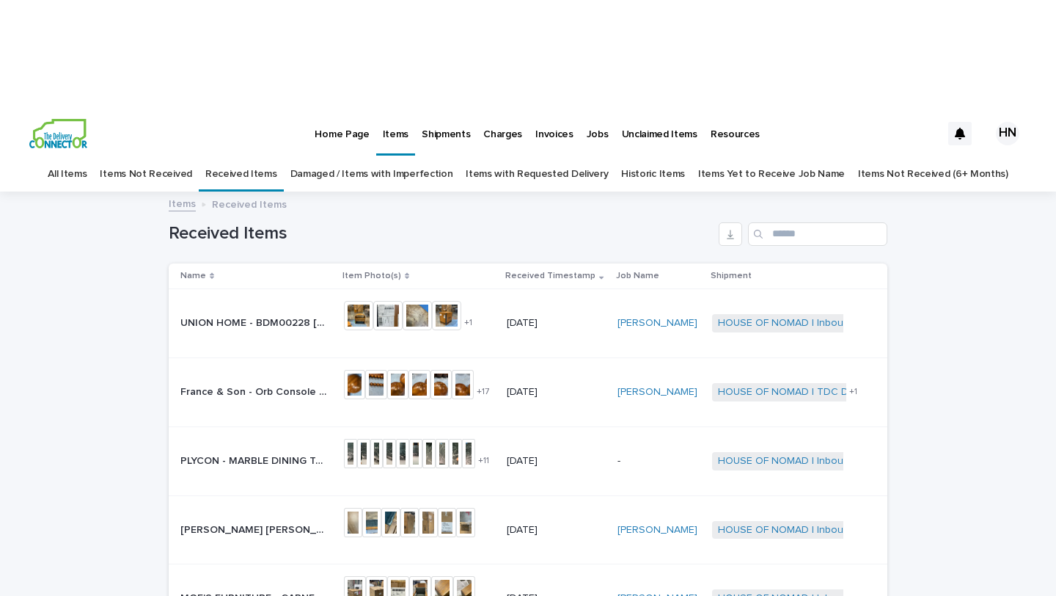
click at [352, 110] on link "Home Page" at bounding box center [341, 132] width 67 height 45
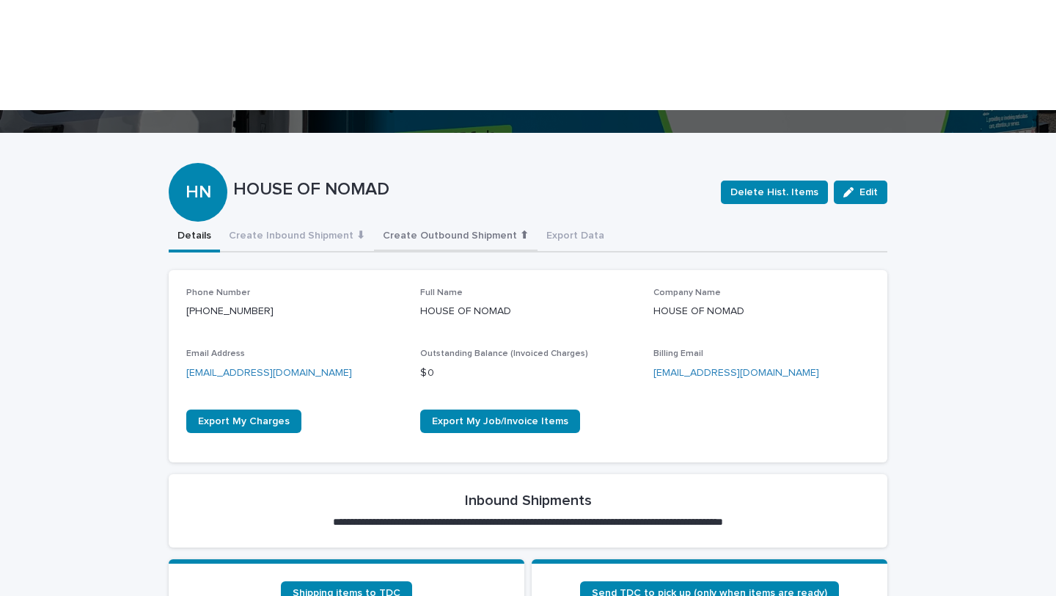
scroll to position [446, 0]
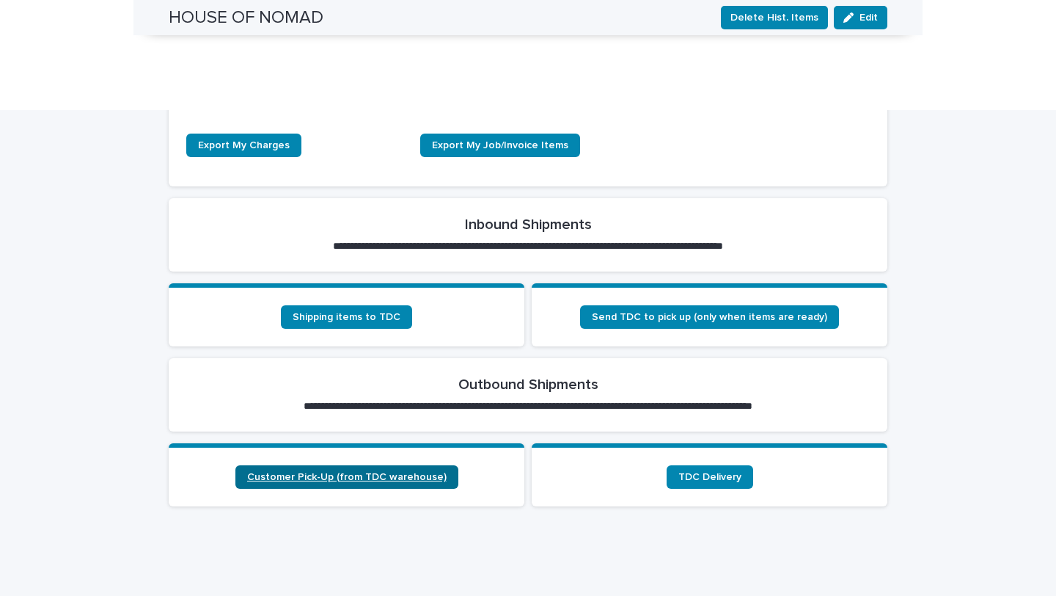
click at [376, 472] on span "Customer Pick-Up (from TDC warehouse)" at bounding box center [347, 477] width 200 height 10
